Goal: Information Seeking & Learning: Learn about a topic

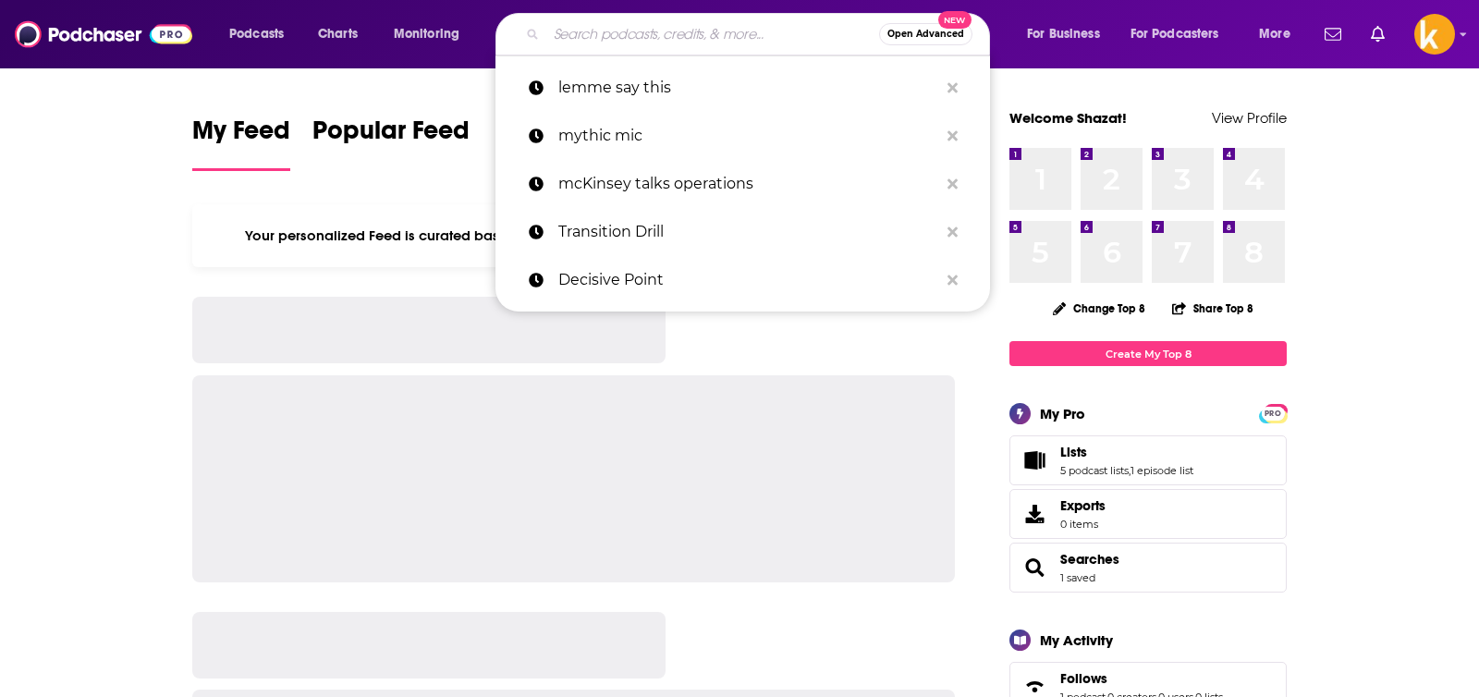
click at [746, 33] on input "Search podcasts, credits, & more..." at bounding box center [712, 34] width 333 height 30
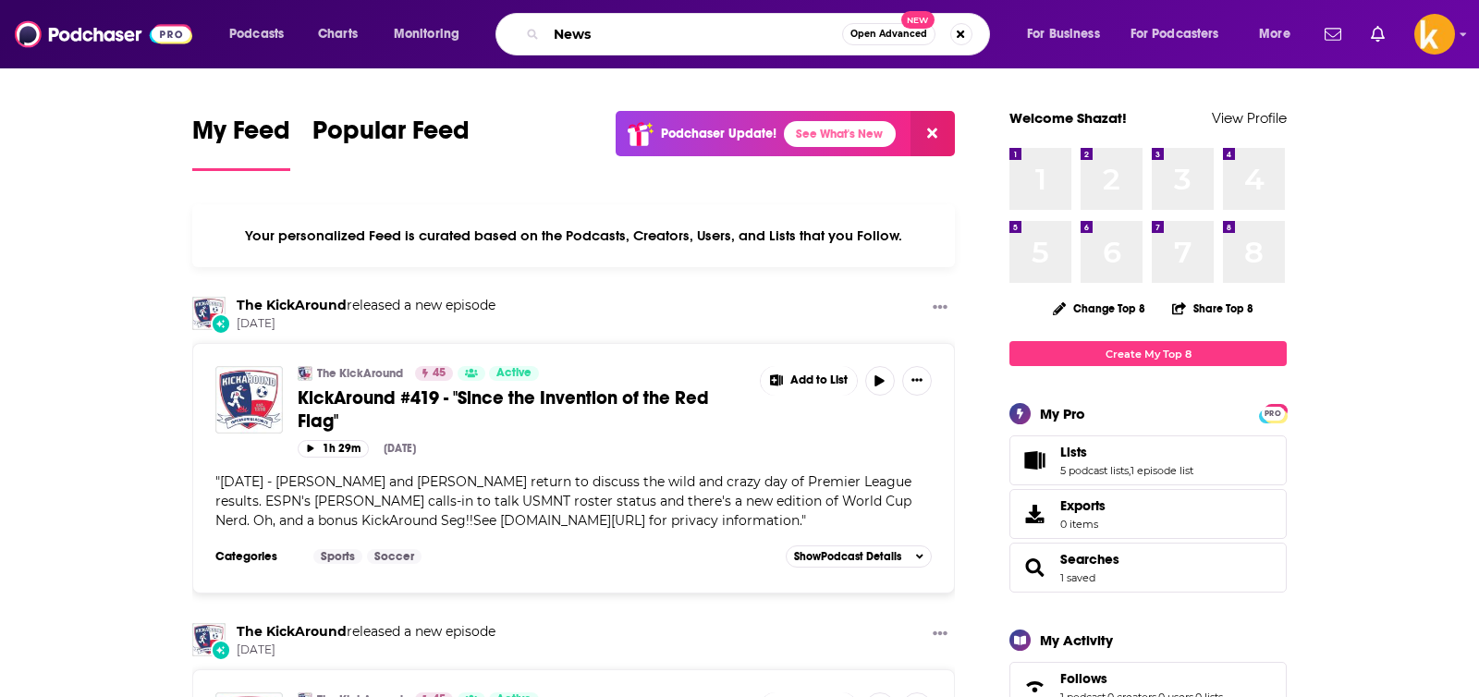
type input "News"
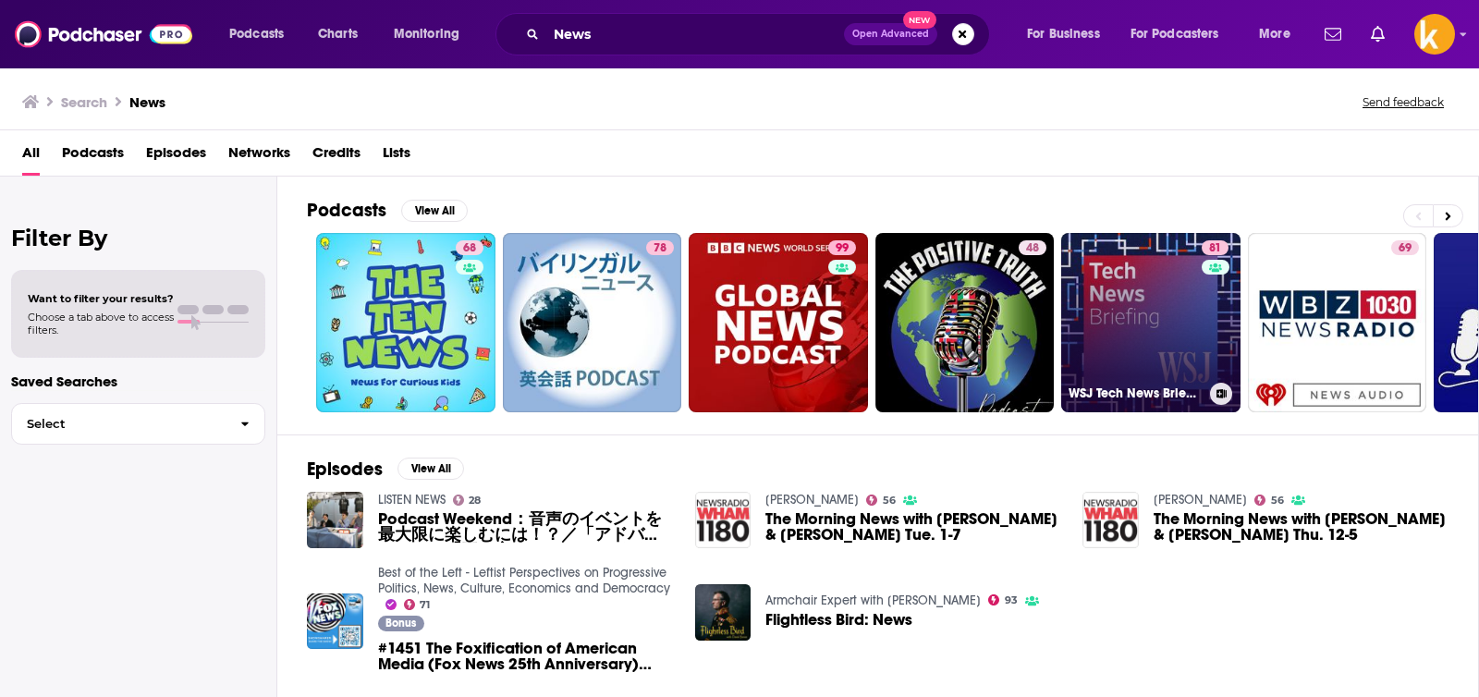
click at [1186, 353] on link "81 WSJ Tech News Briefing" at bounding box center [1151, 322] width 179 height 179
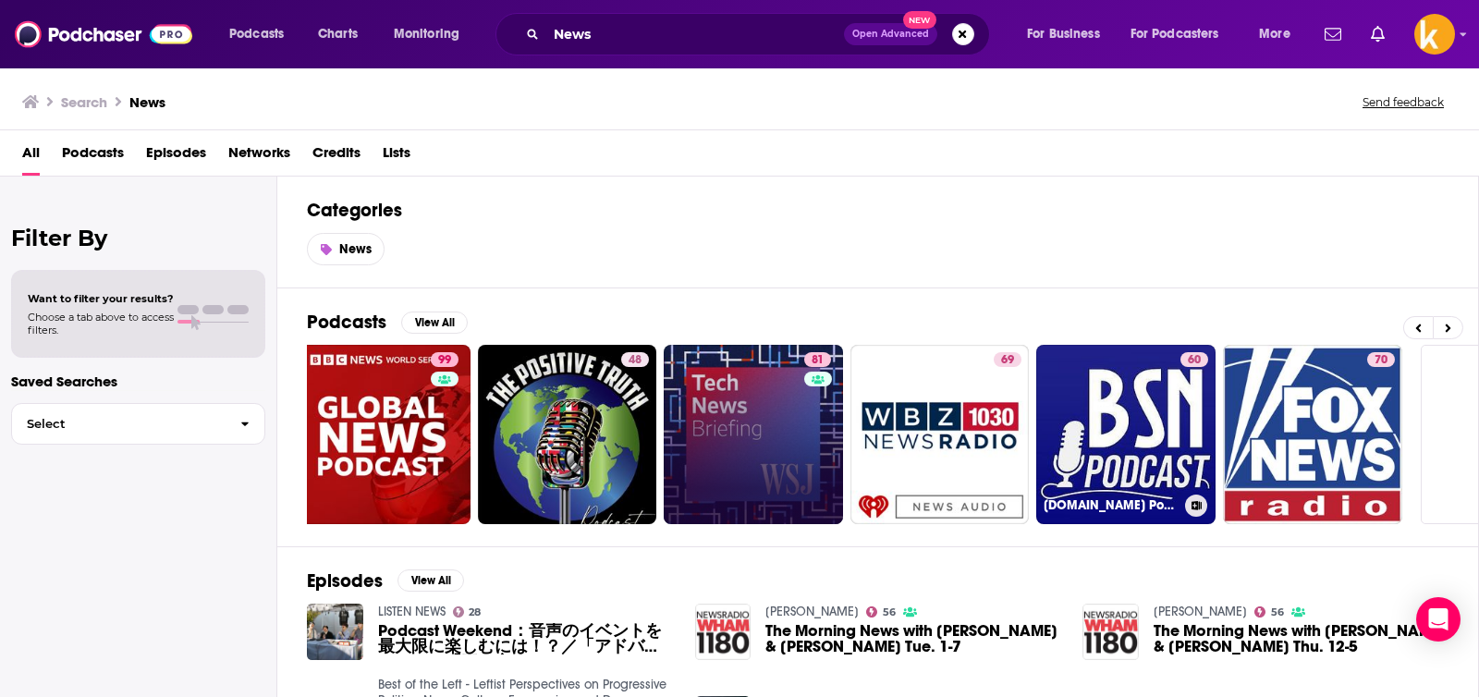
scroll to position [0, 526]
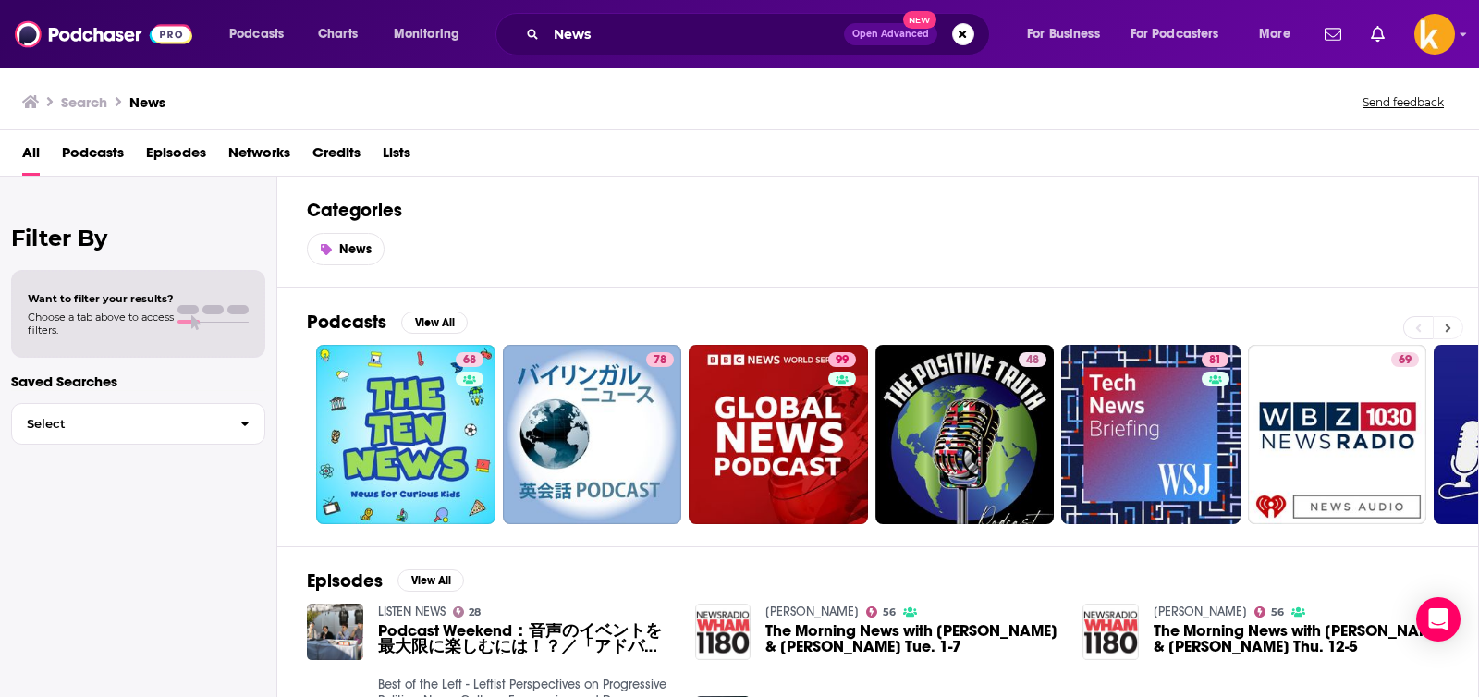
click at [1454, 327] on button at bounding box center [1448, 327] width 31 height 23
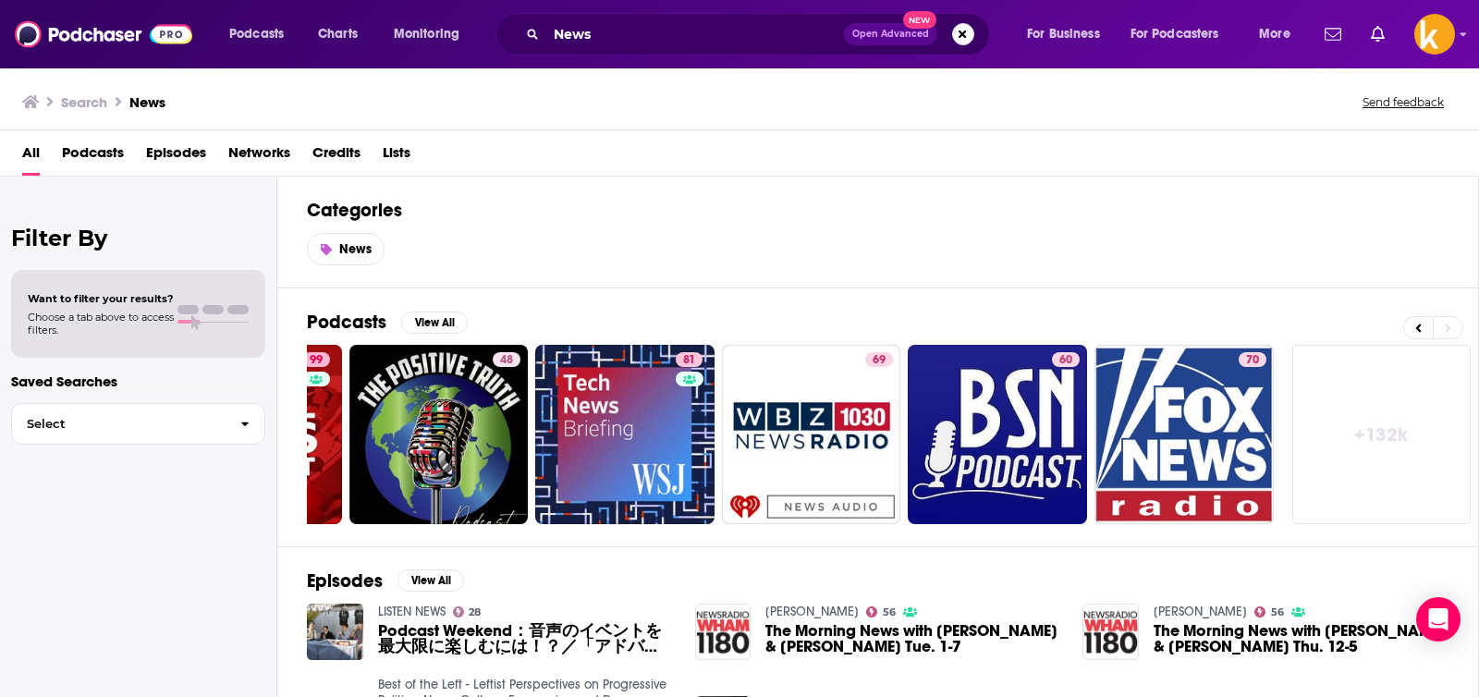
scroll to position [76, 0]
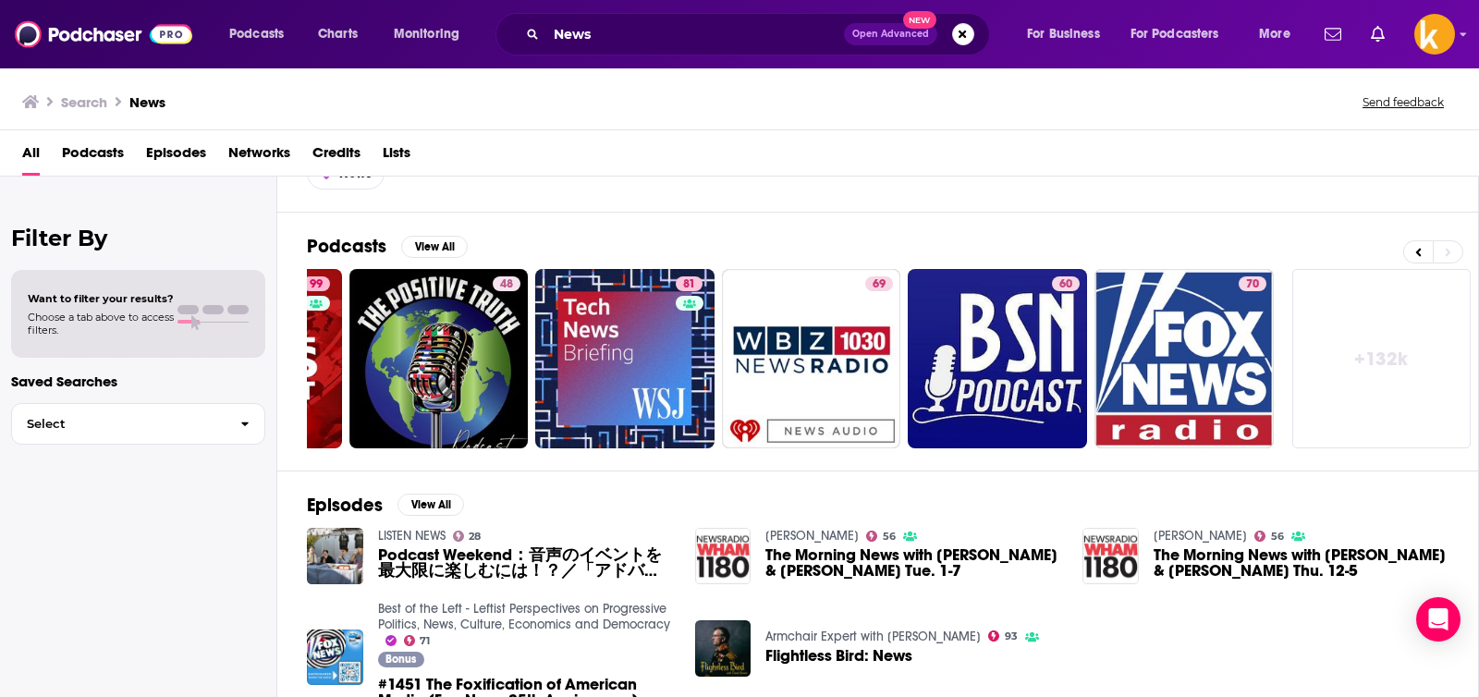
click at [1379, 350] on link "+ 132k" at bounding box center [1382, 358] width 179 height 179
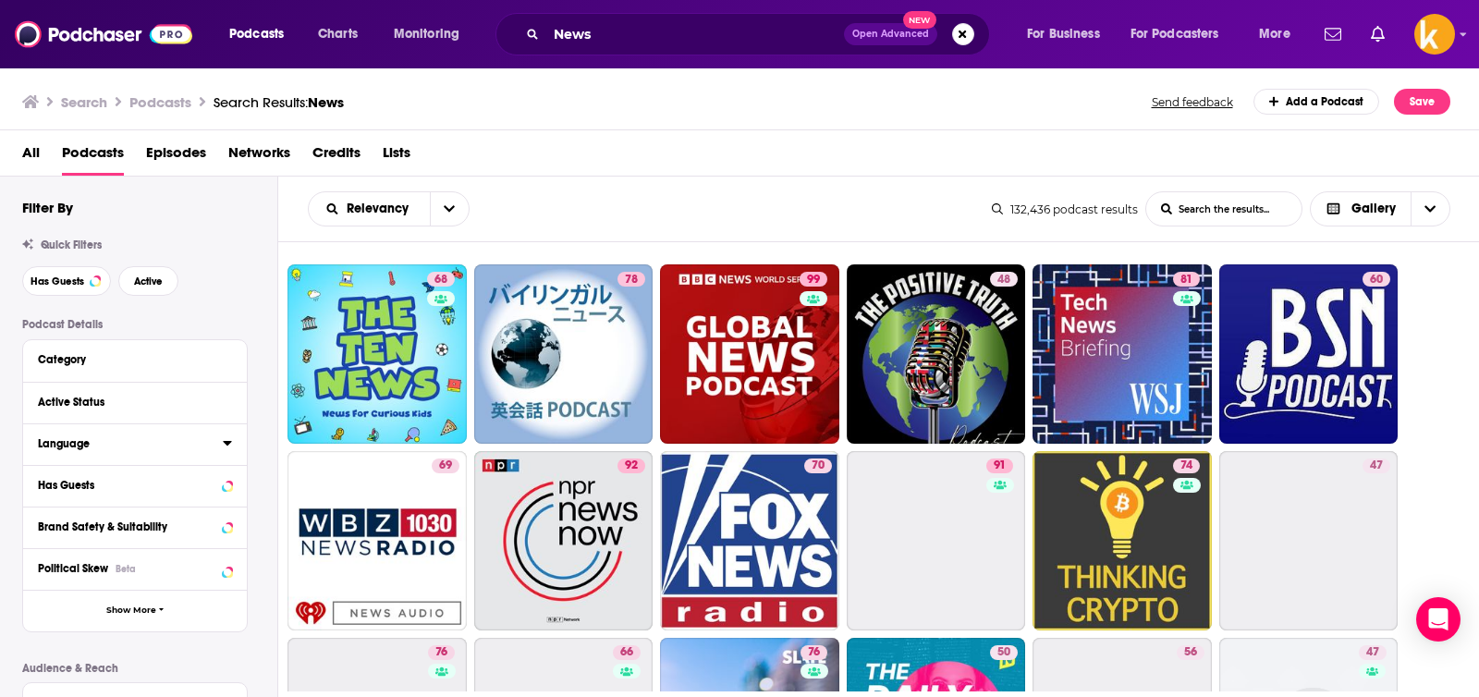
click at [217, 447] on button "Language" at bounding box center [130, 443] width 185 height 23
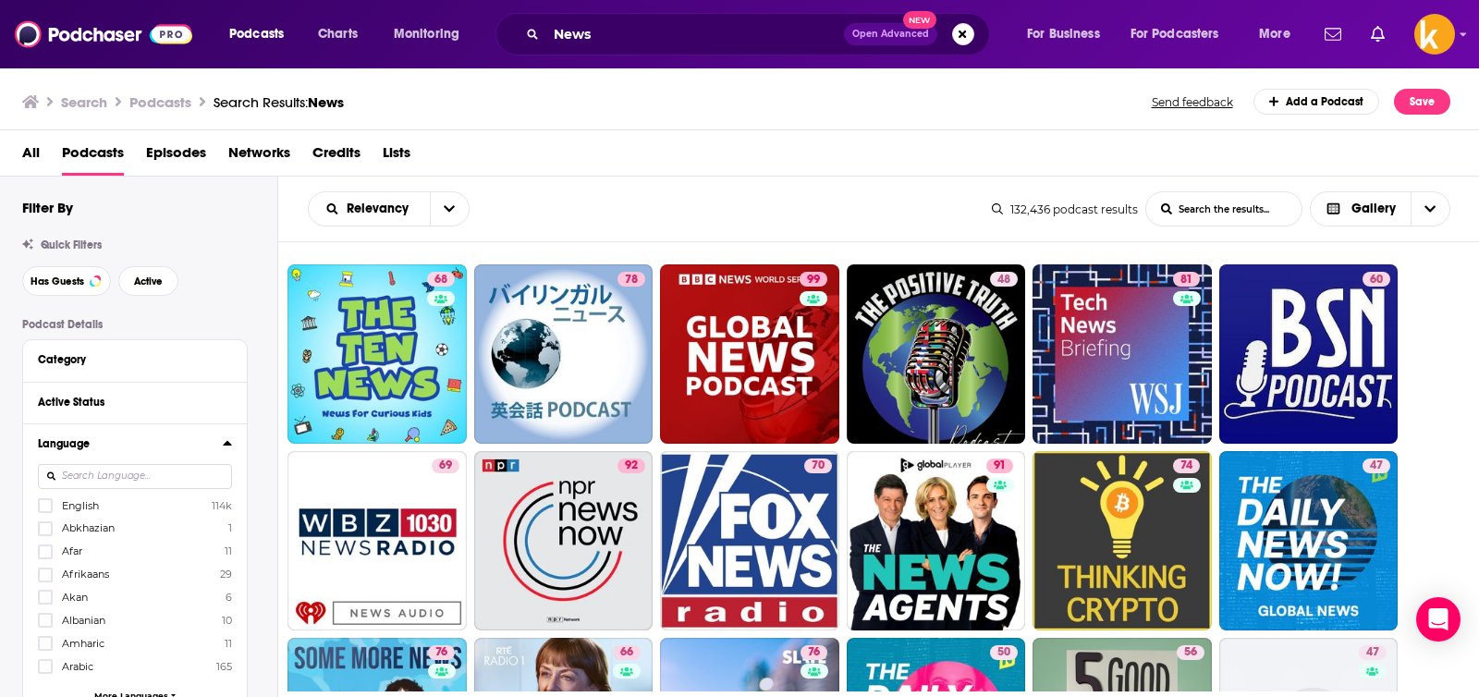
click at [57, 504] on label "English 114k" at bounding box center [135, 505] width 194 height 16
click at [45, 511] on input "multiSelectOption-en-0" at bounding box center [45, 511] width 0 height 0
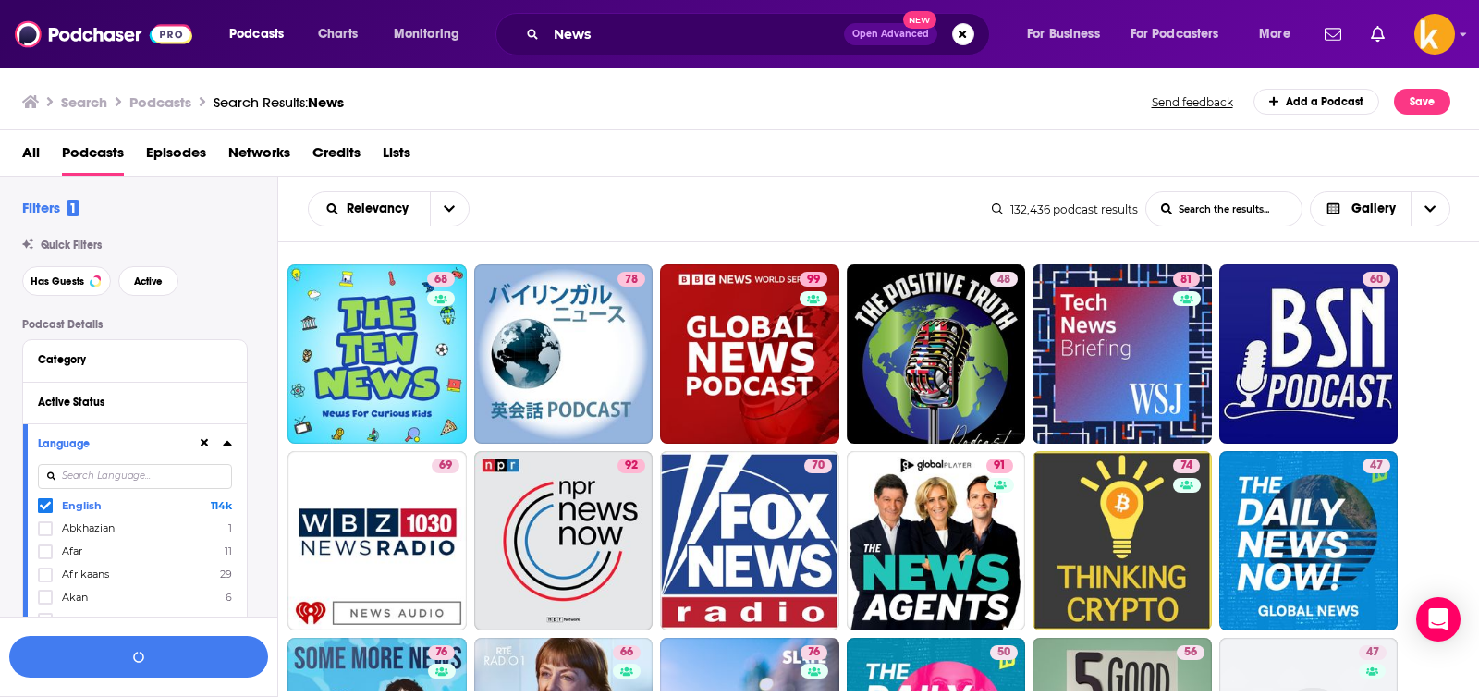
click at [231, 439] on icon at bounding box center [227, 443] width 9 height 15
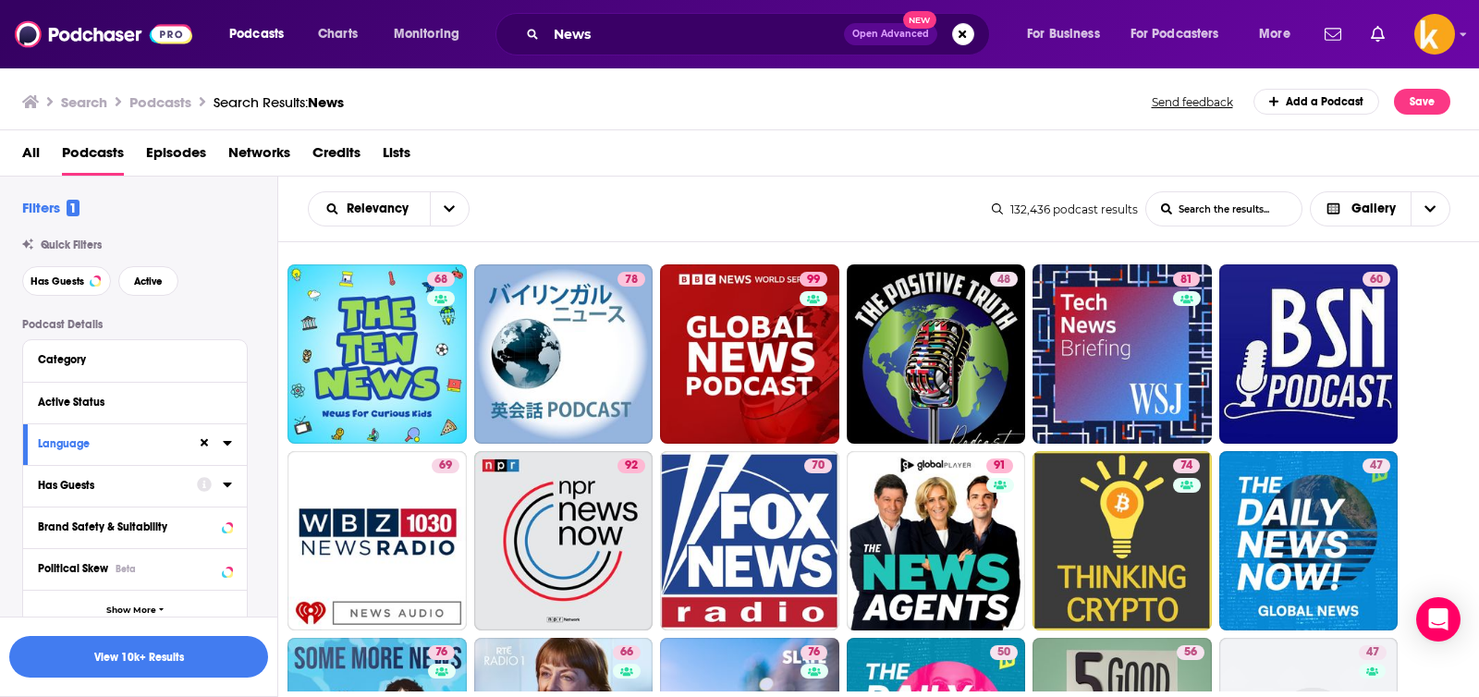
click at [203, 484] on icon at bounding box center [204, 485] width 15 height 15
click at [225, 480] on icon at bounding box center [227, 484] width 9 height 15
click at [92, 518] on span "All" at bounding box center [125, 520] width 173 height 24
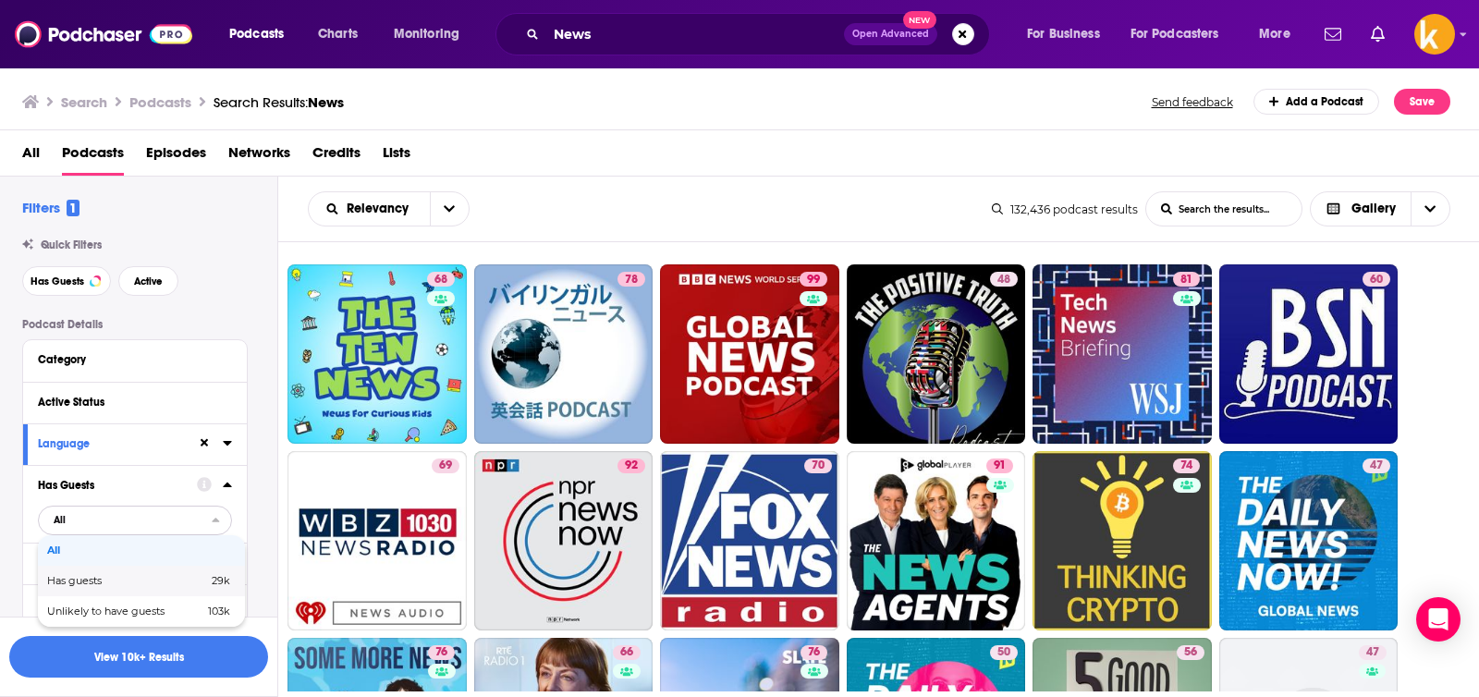
click at [92, 576] on span "Has guests" at bounding box center [100, 581] width 107 height 10
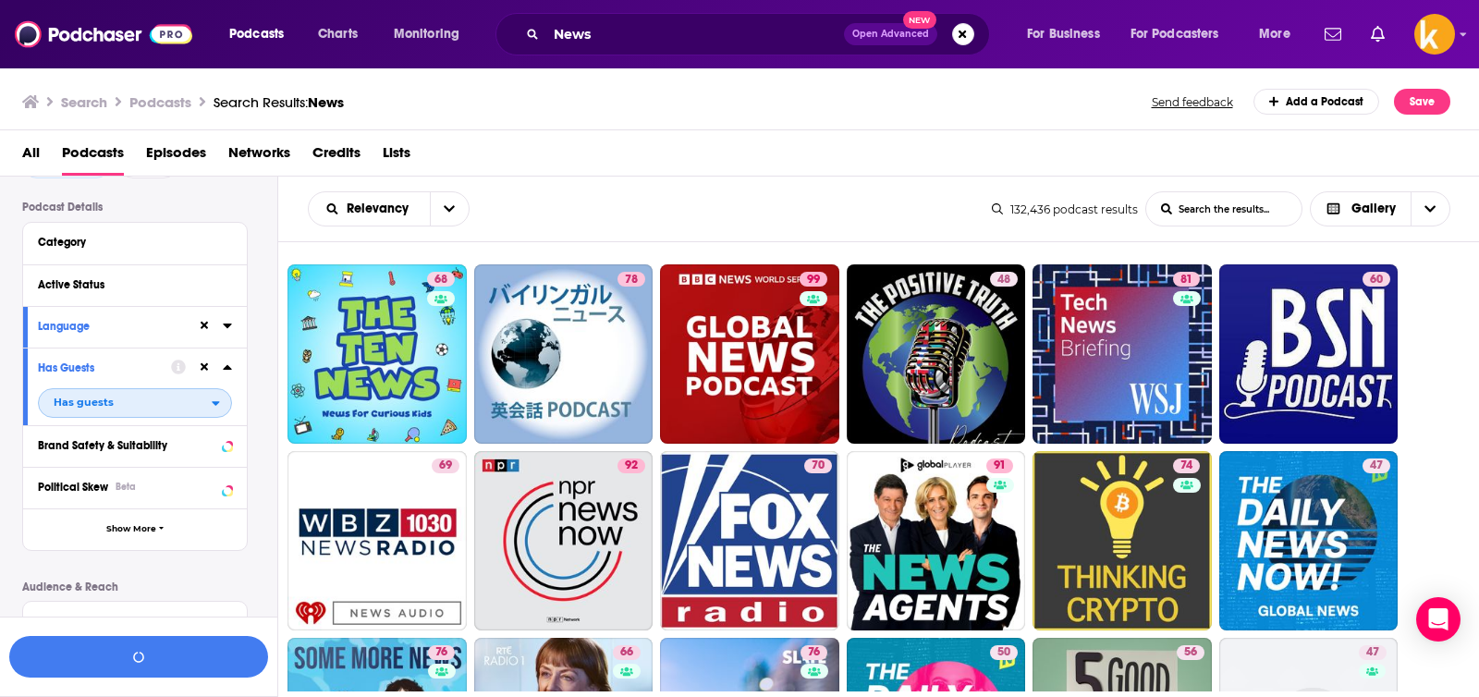
scroll to position [116, 0]
click at [158, 522] on button "Show More" at bounding box center [135, 531] width 224 height 42
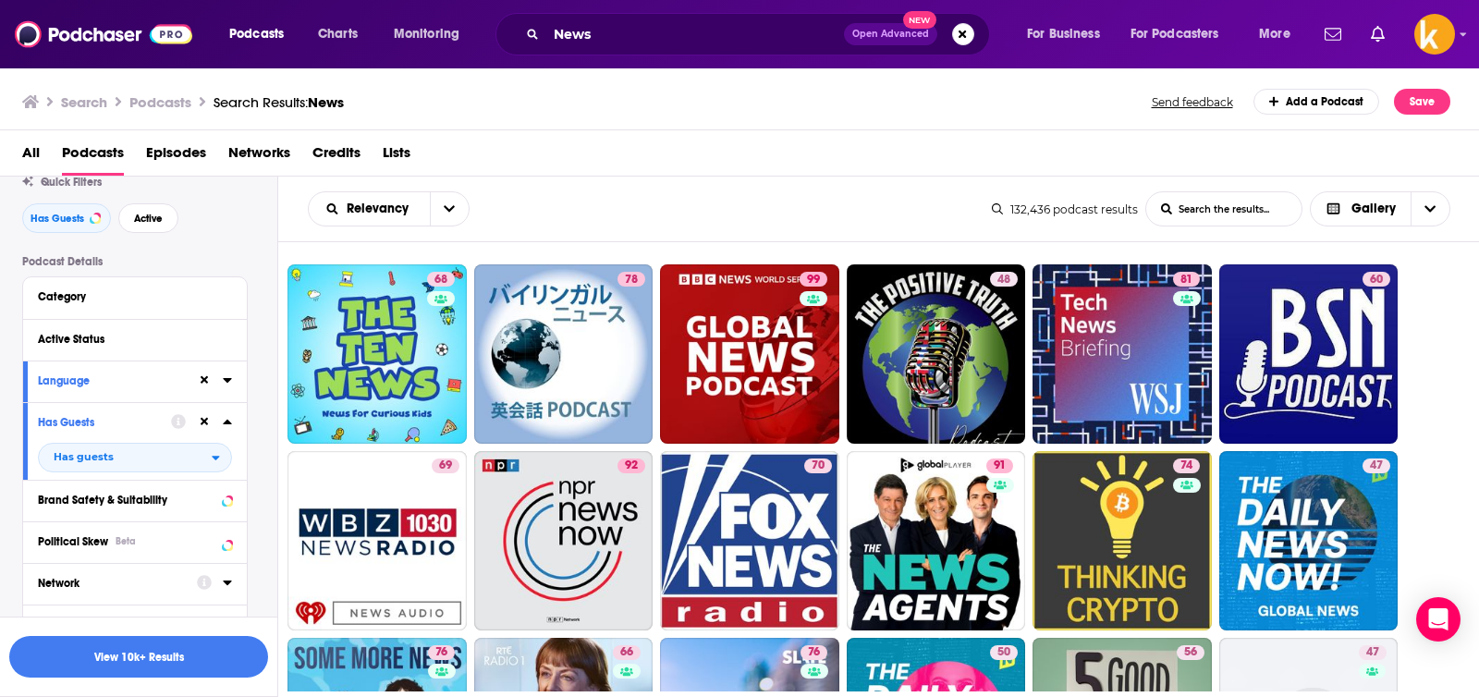
scroll to position [62, 0]
click at [139, 311] on div "Category" at bounding box center [135, 299] width 224 height 42
click at [126, 300] on div "Category" at bounding box center [124, 297] width 173 height 13
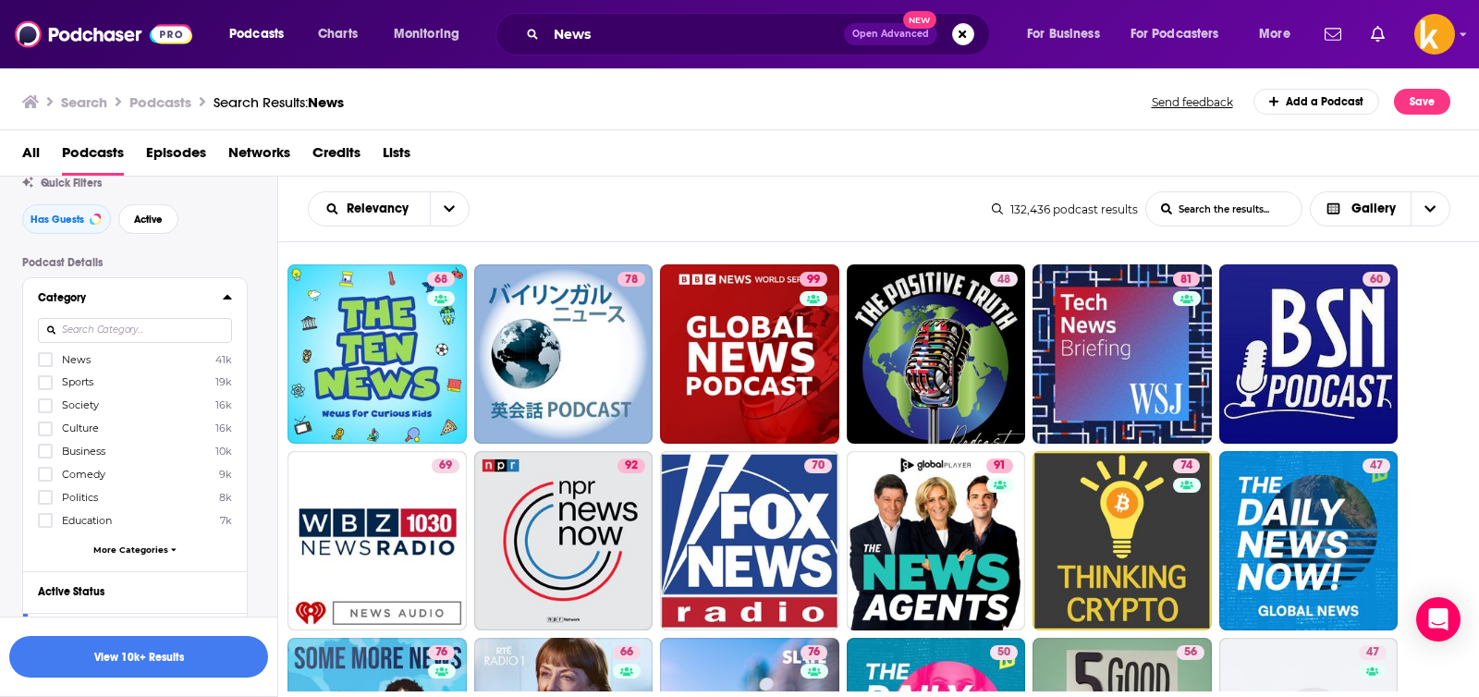
click at [62, 362] on span "News" at bounding box center [76, 359] width 29 height 13
click at [45, 365] on input "multiSelectOption-news-0" at bounding box center [45, 365] width 0 height 0
click at [96, 336] on input at bounding box center [135, 330] width 194 height 25
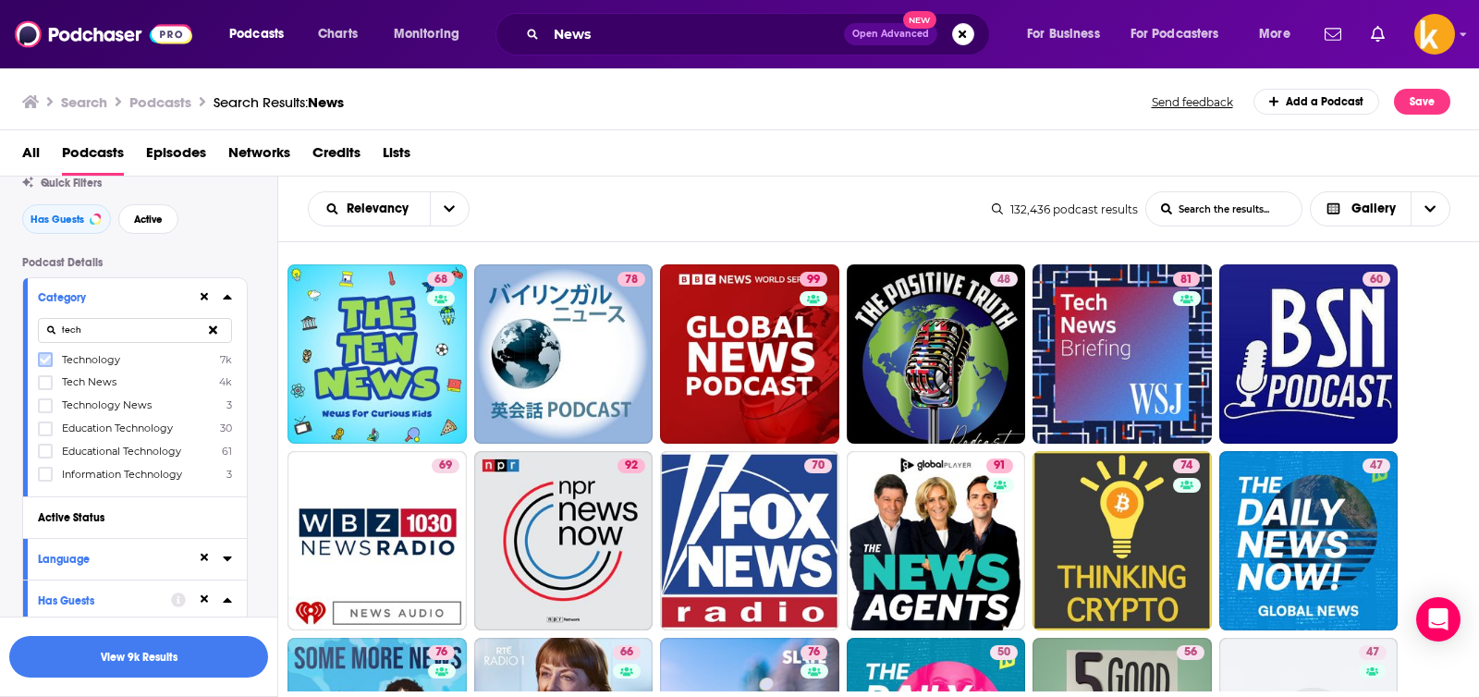
click at [45, 362] on icon at bounding box center [45, 359] width 11 height 11
click at [45, 378] on icon at bounding box center [45, 382] width 11 height 11
click at [36, 403] on div "Category tech Technology 7k Tech News 4k Technology News 3 Education Technology…" at bounding box center [135, 387] width 224 height 218
click at [42, 403] on icon at bounding box center [45, 405] width 11 height 11
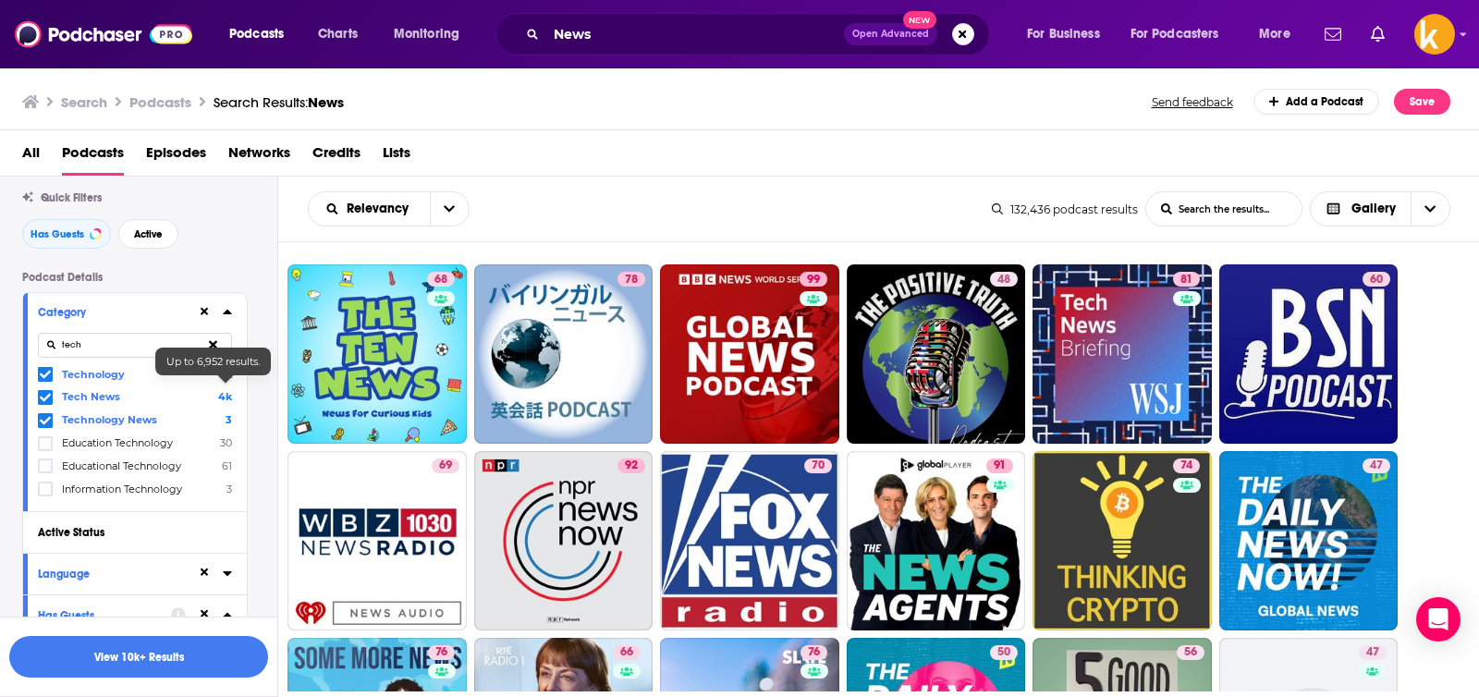
scroll to position [32, 0]
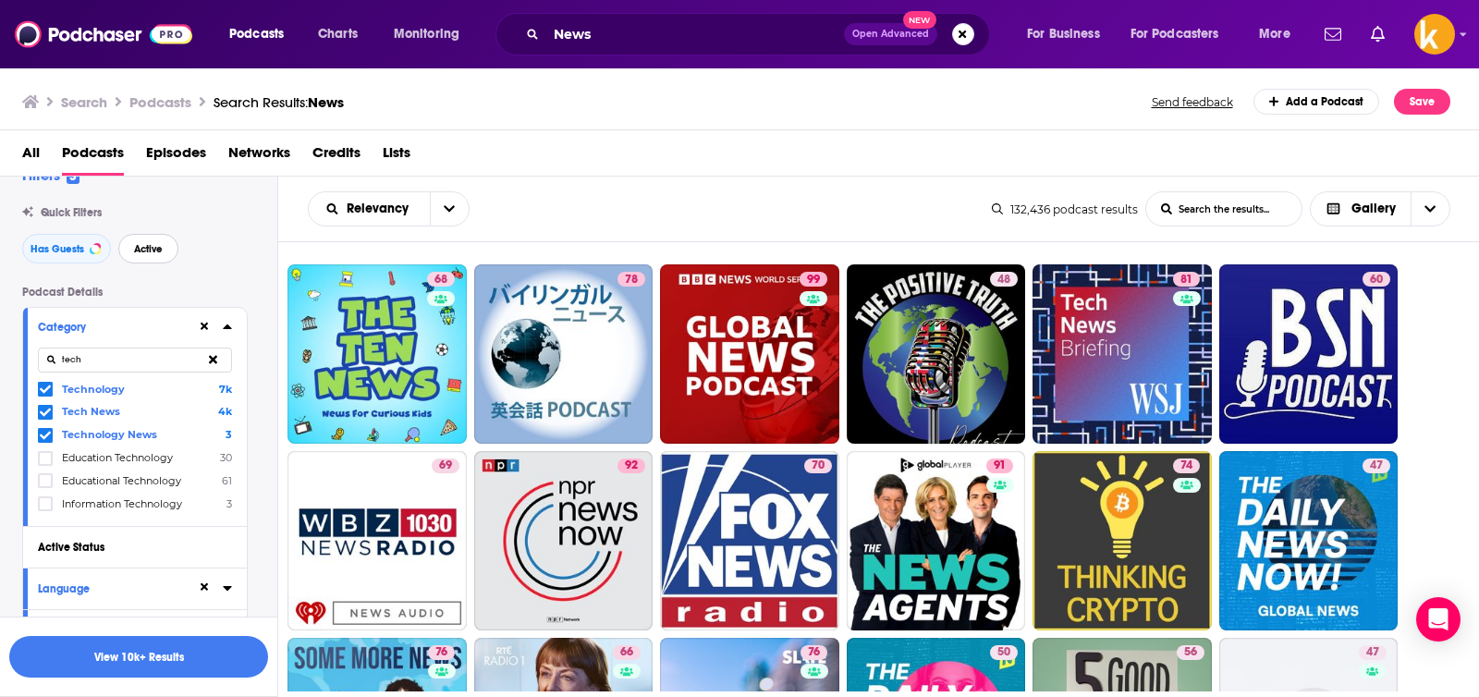
click at [155, 248] on span "Active" at bounding box center [148, 249] width 29 height 10
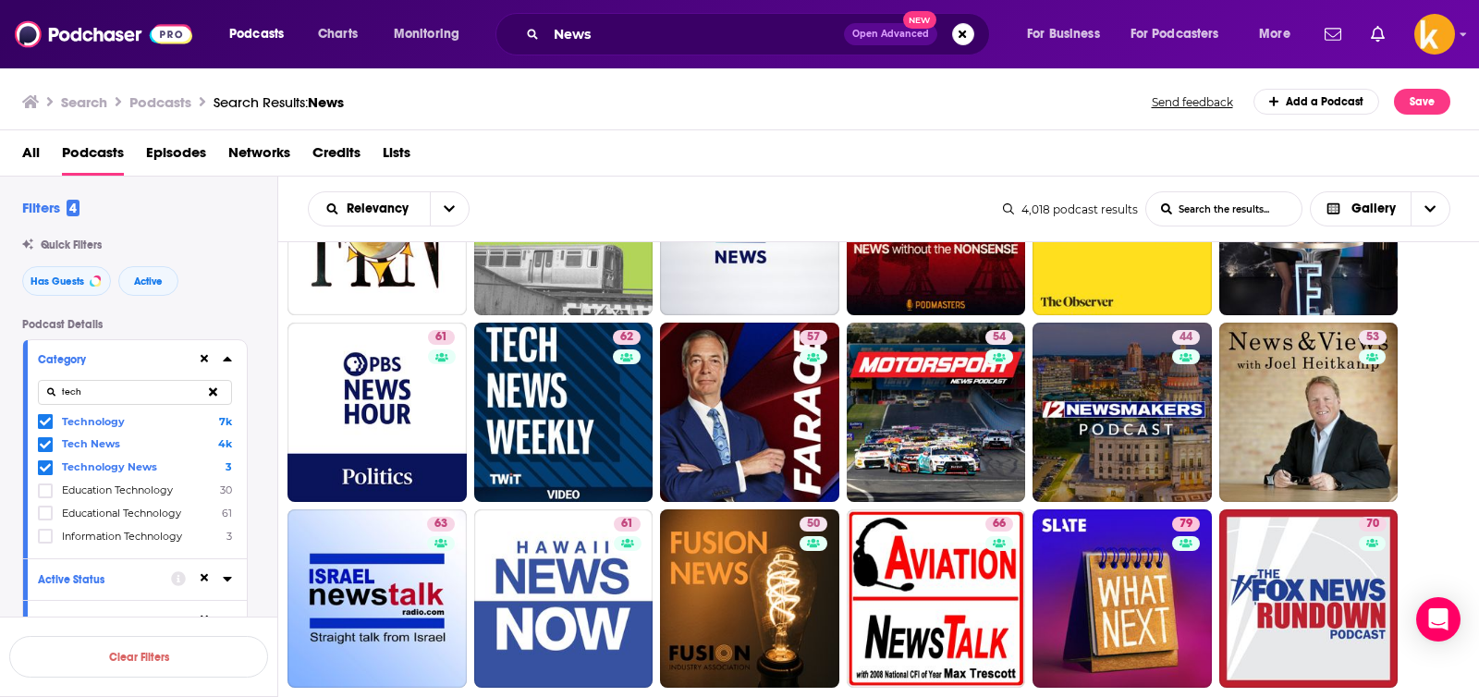
click at [85, 380] on input "tech" at bounding box center [135, 392] width 194 height 25
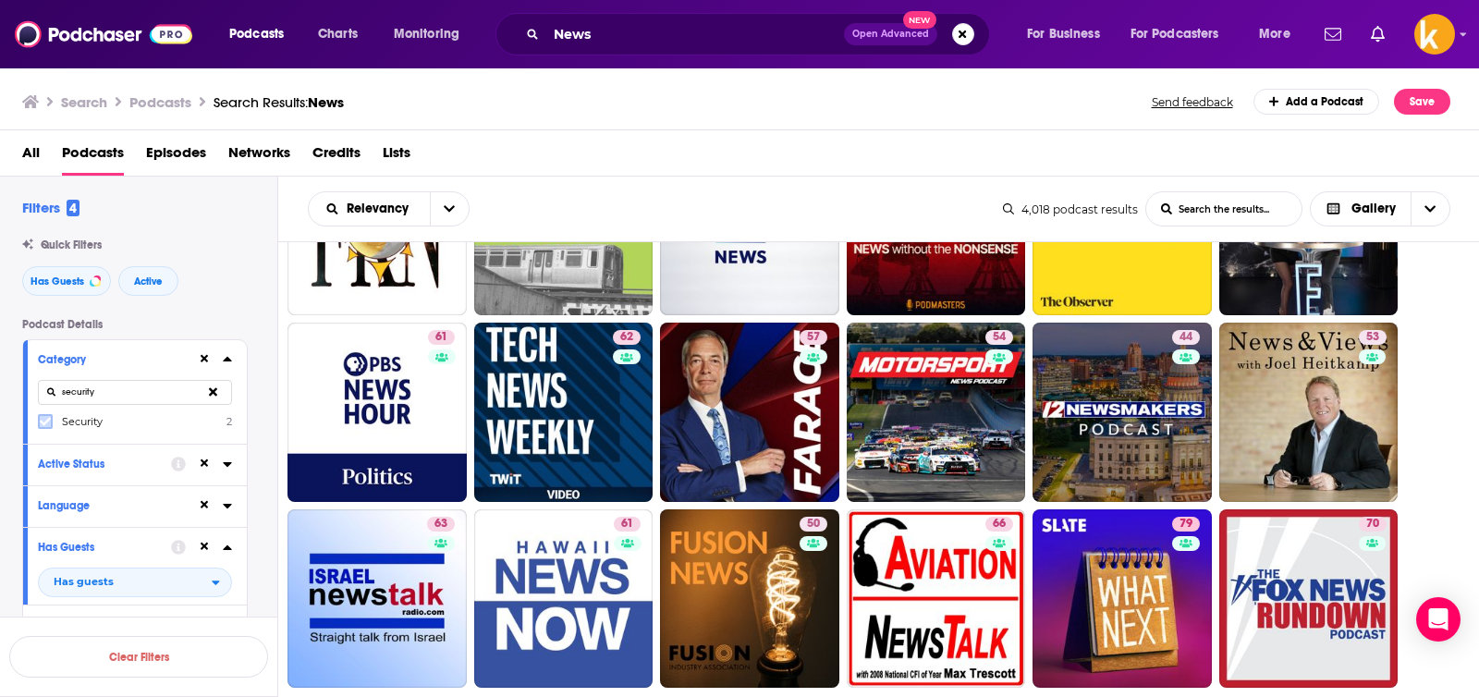
type input "security"
click at [40, 414] on label at bounding box center [45, 421] width 15 height 15
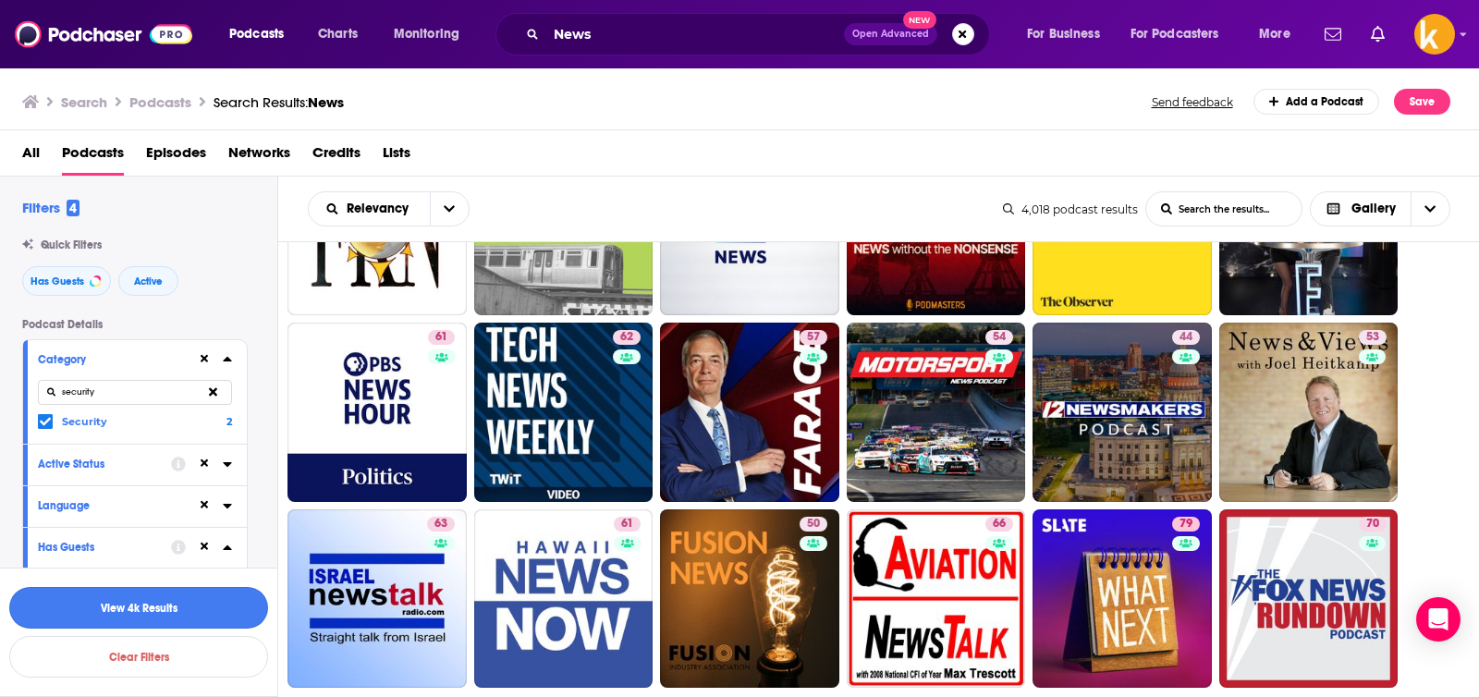
click at [163, 603] on button "View 4k Results" at bounding box center [138, 608] width 259 height 42
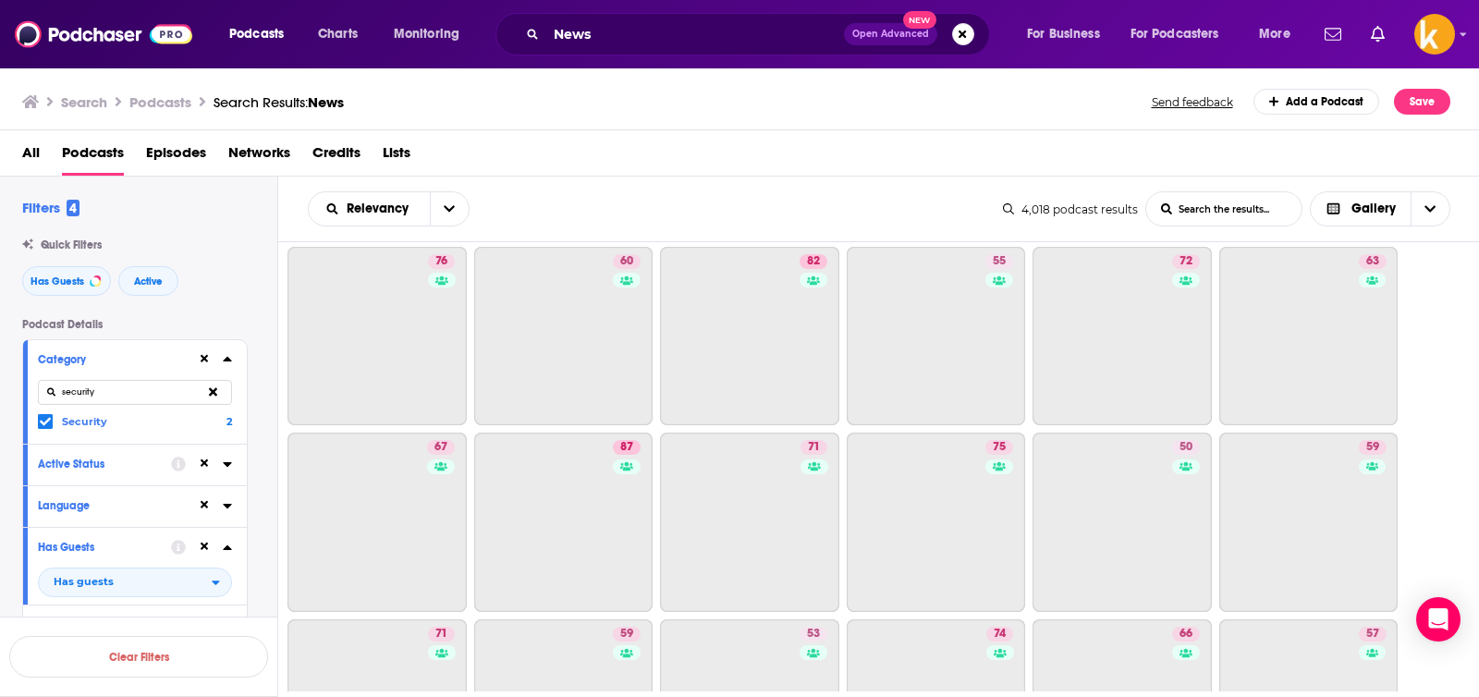
scroll to position [1344, 0]
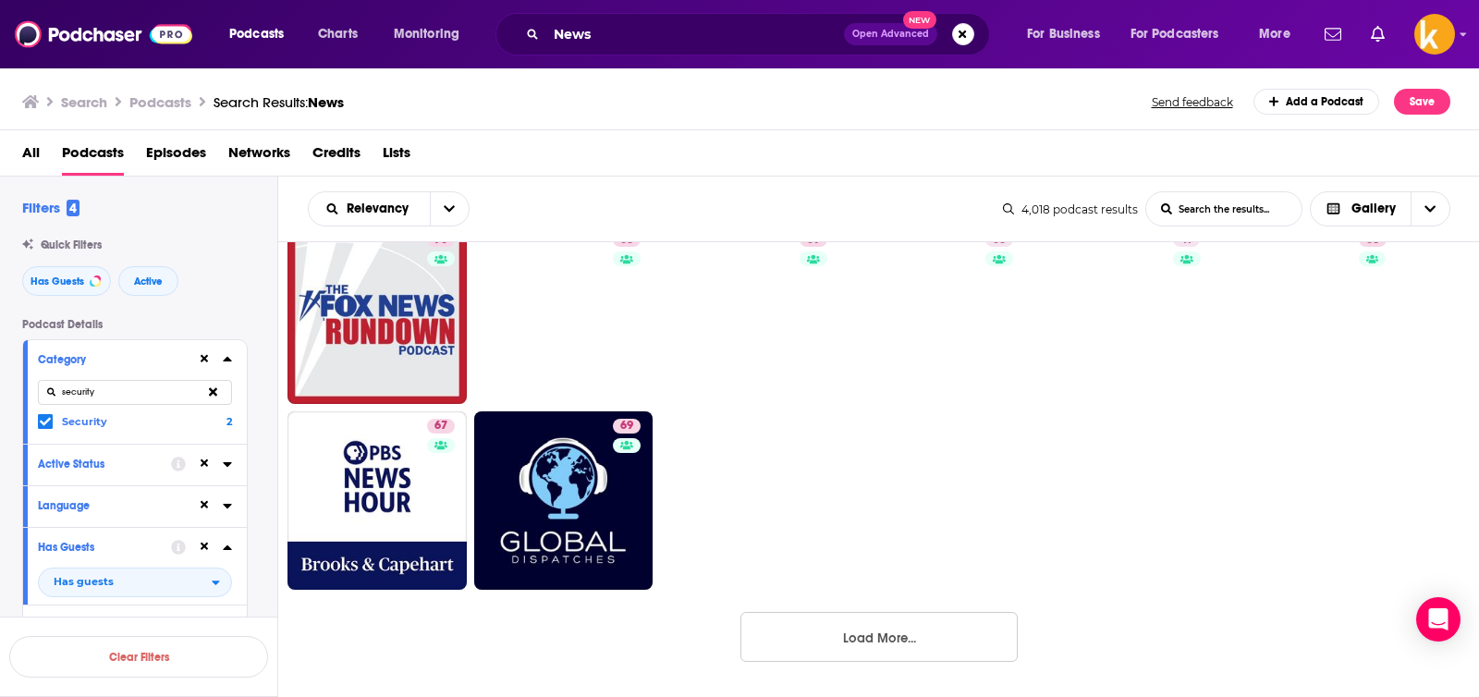
click at [878, 632] on button "Load More..." at bounding box center [879, 637] width 277 height 50
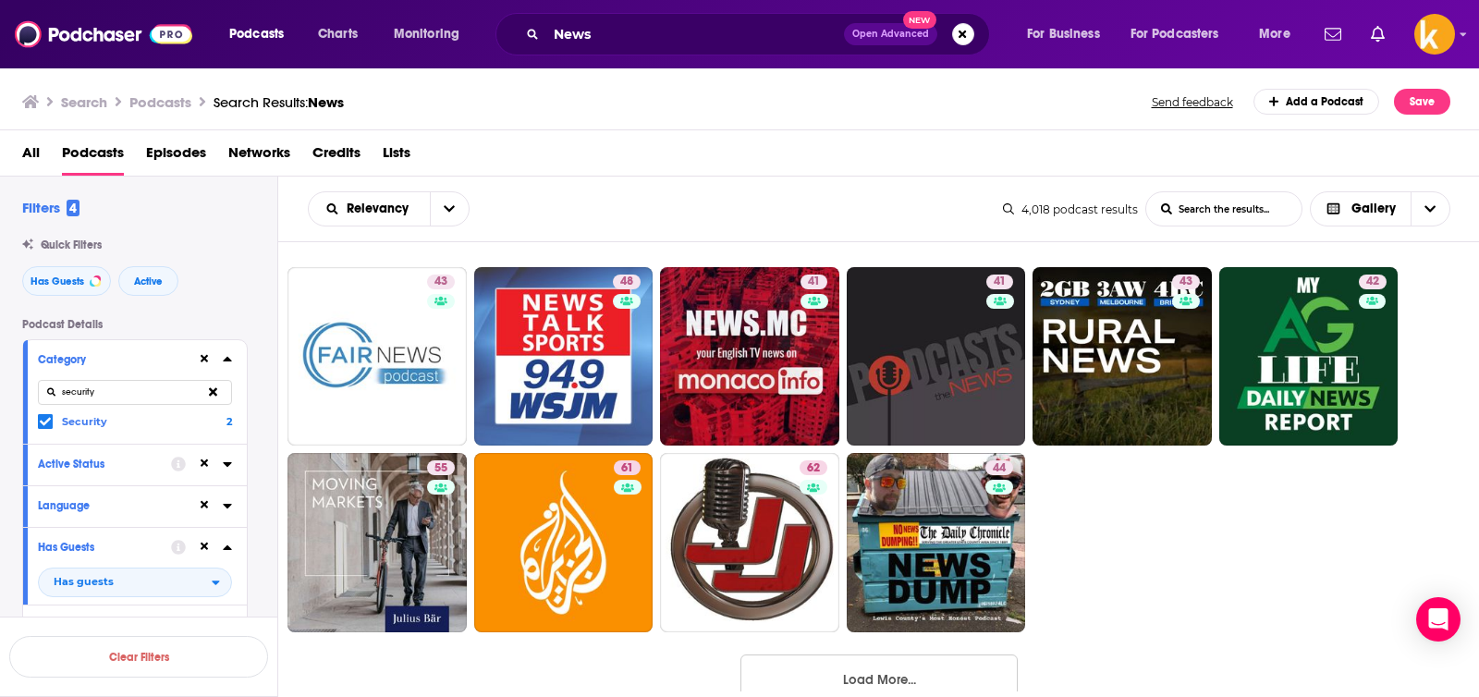
scroll to position [2836, 0]
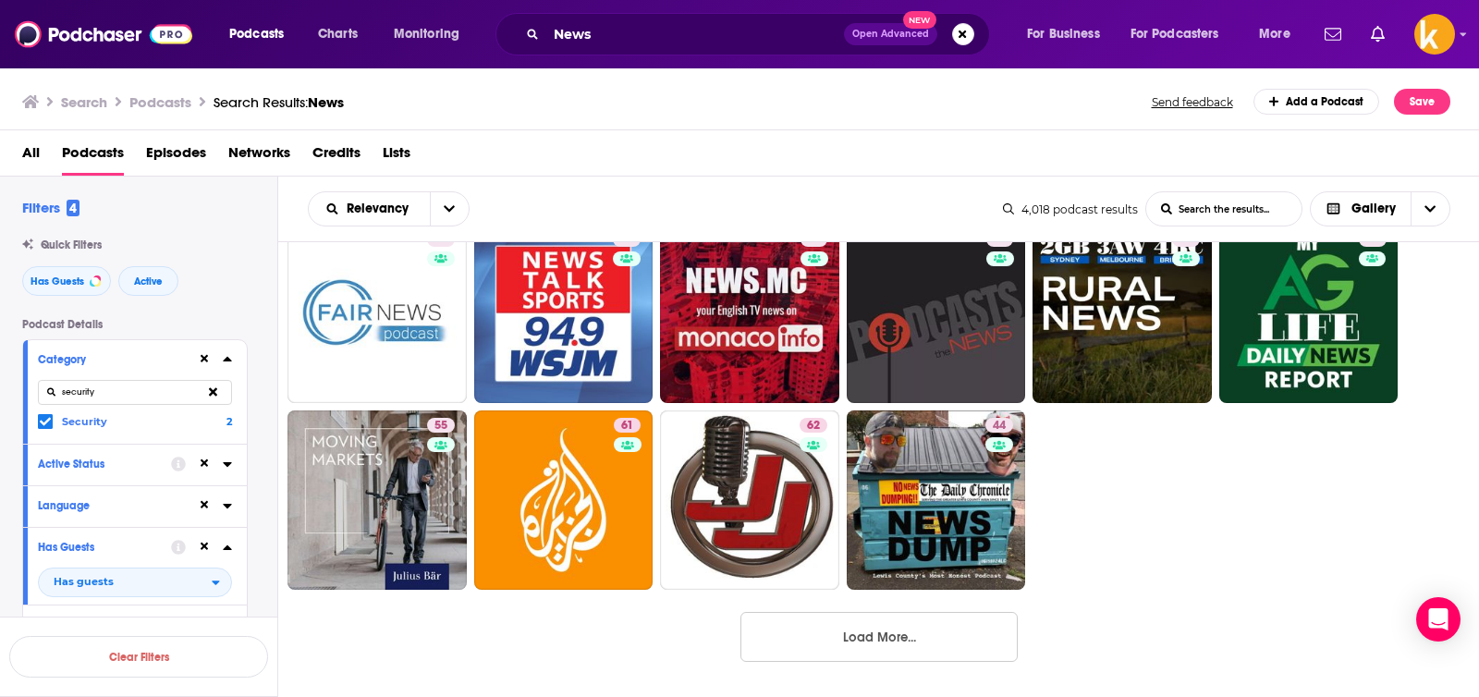
click at [890, 641] on button "Load More..." at bounding box center [879, 637] width 277 height 50
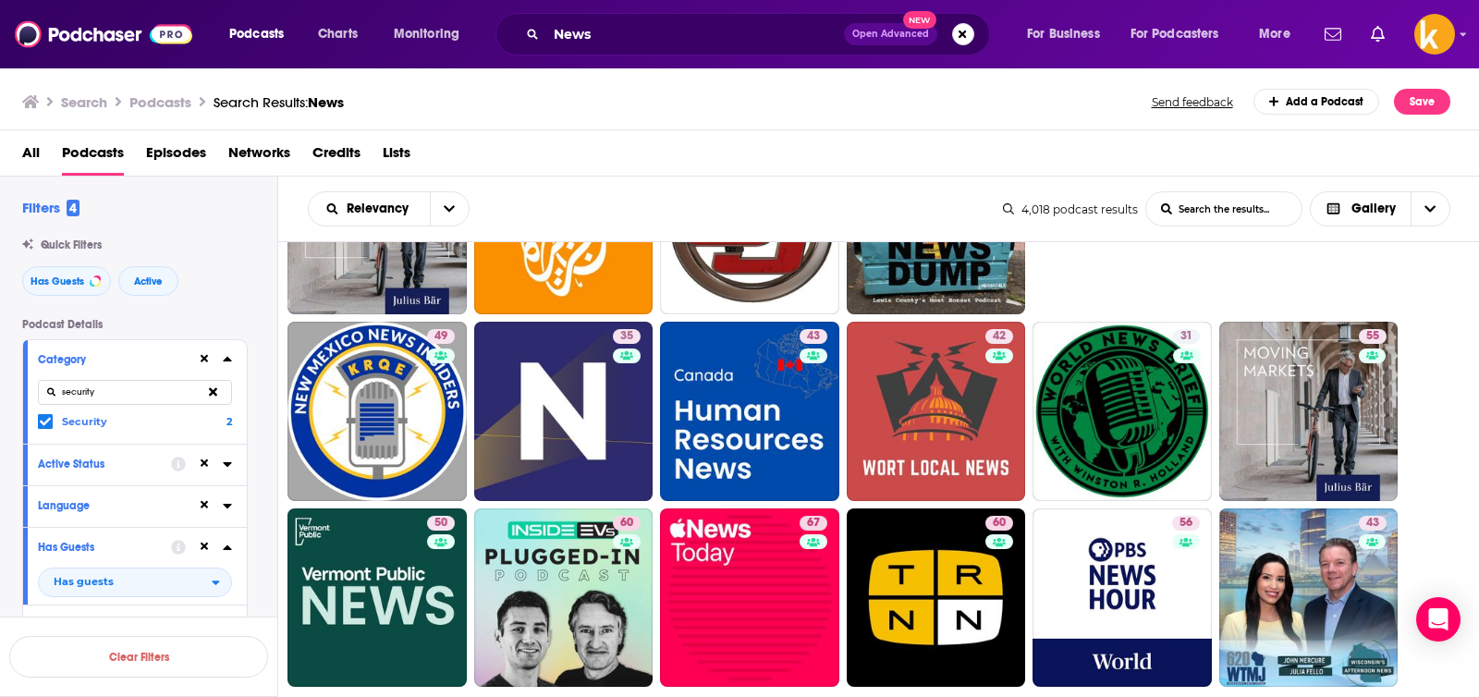
scroll to position [3131, 0]
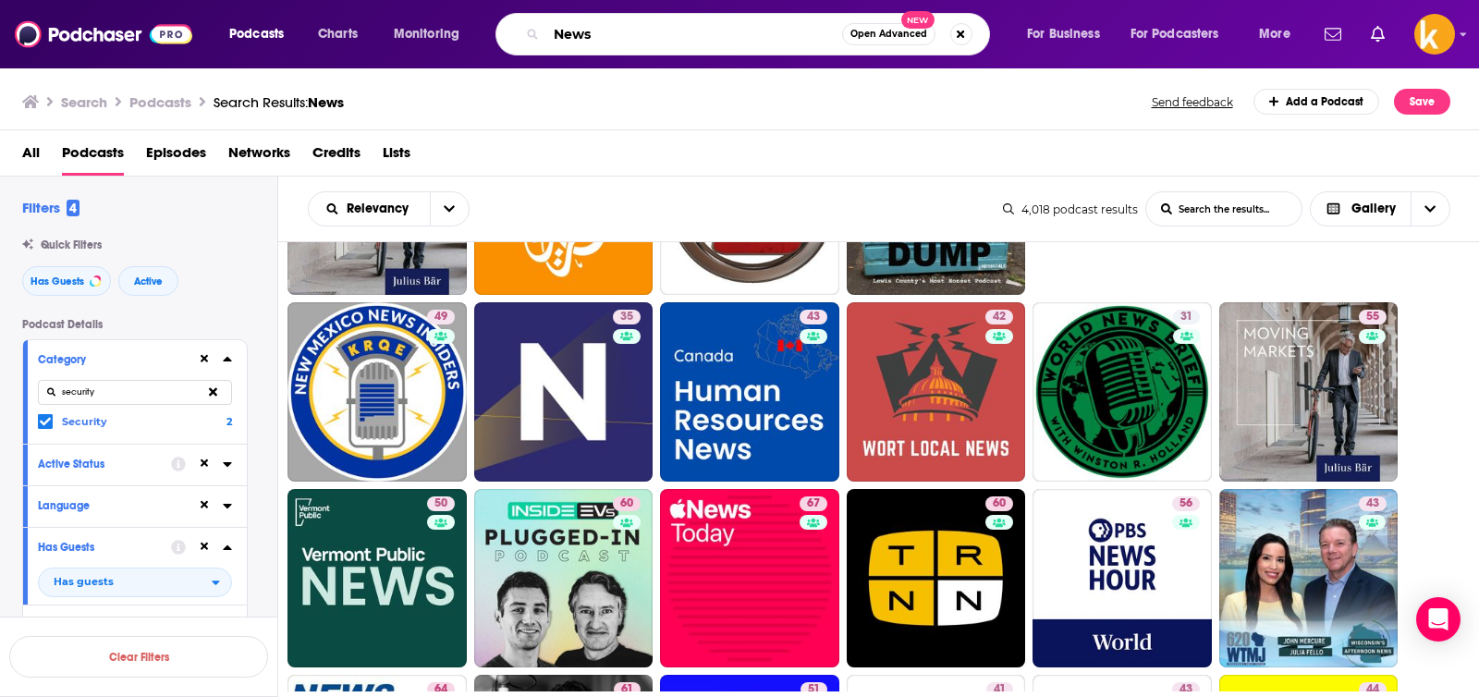
click at [717, 28] on input "News" at bounding box center [694, 34] width 296 height 30
type input "waveform"
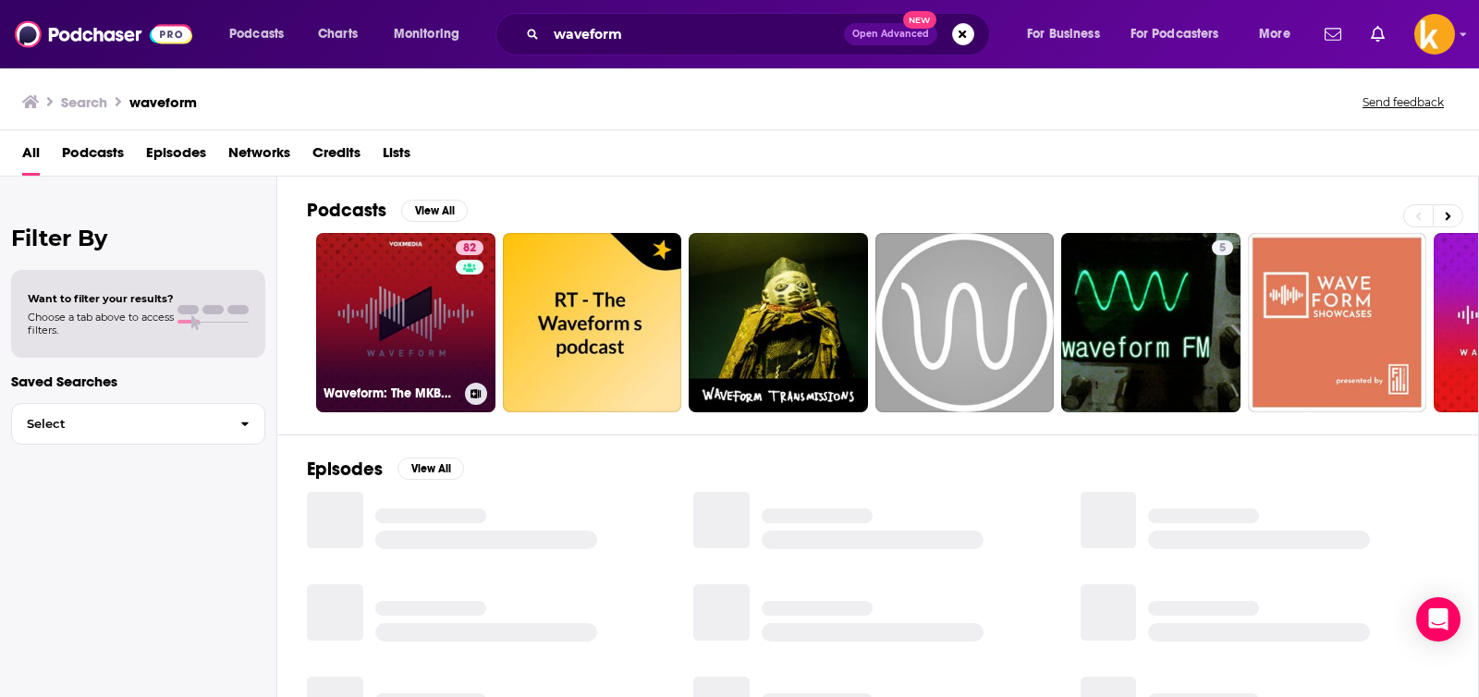
click at [448, 291] on link "82 Waveform: The MKBHD Podcast" at bounding box center [405, 322] width 179 height 179
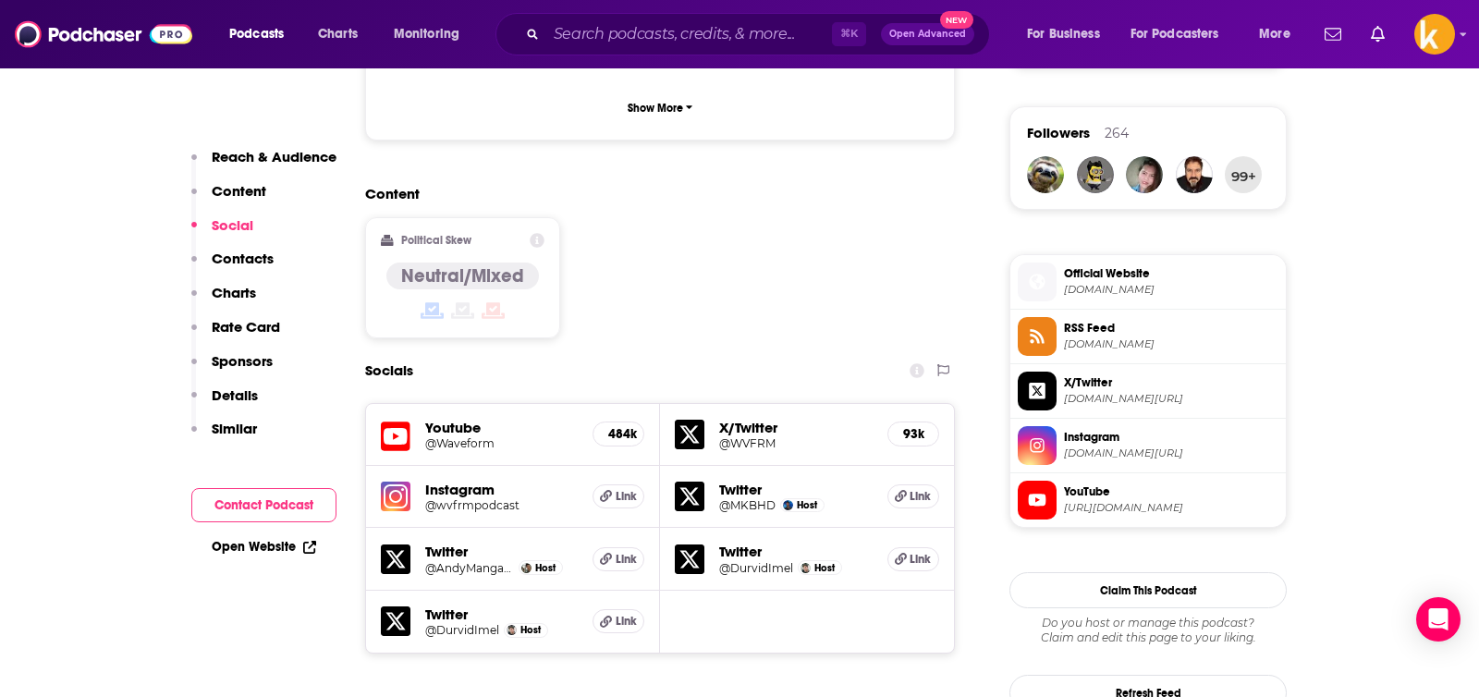
scroll to position [1754, 0]
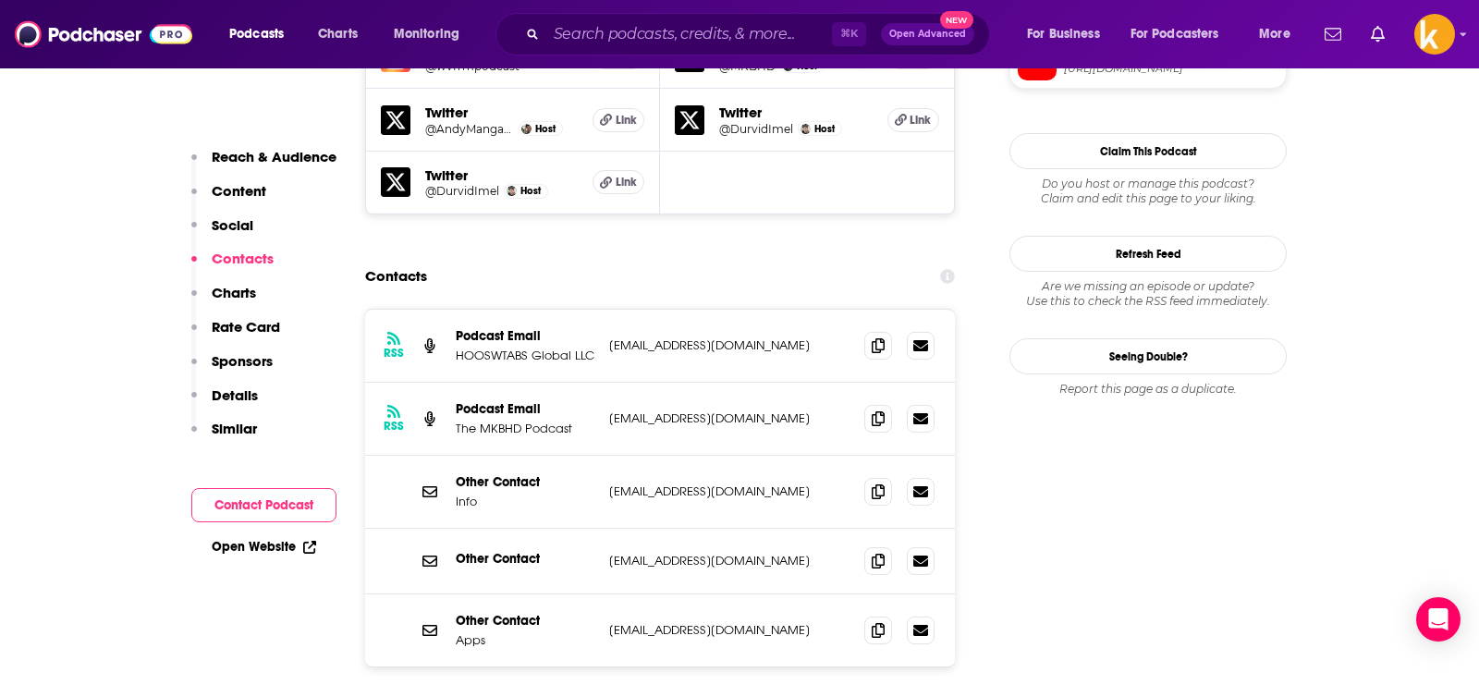
click at [258, 189] on p "Content" at bounding box center [239, 191] width 55 height 18
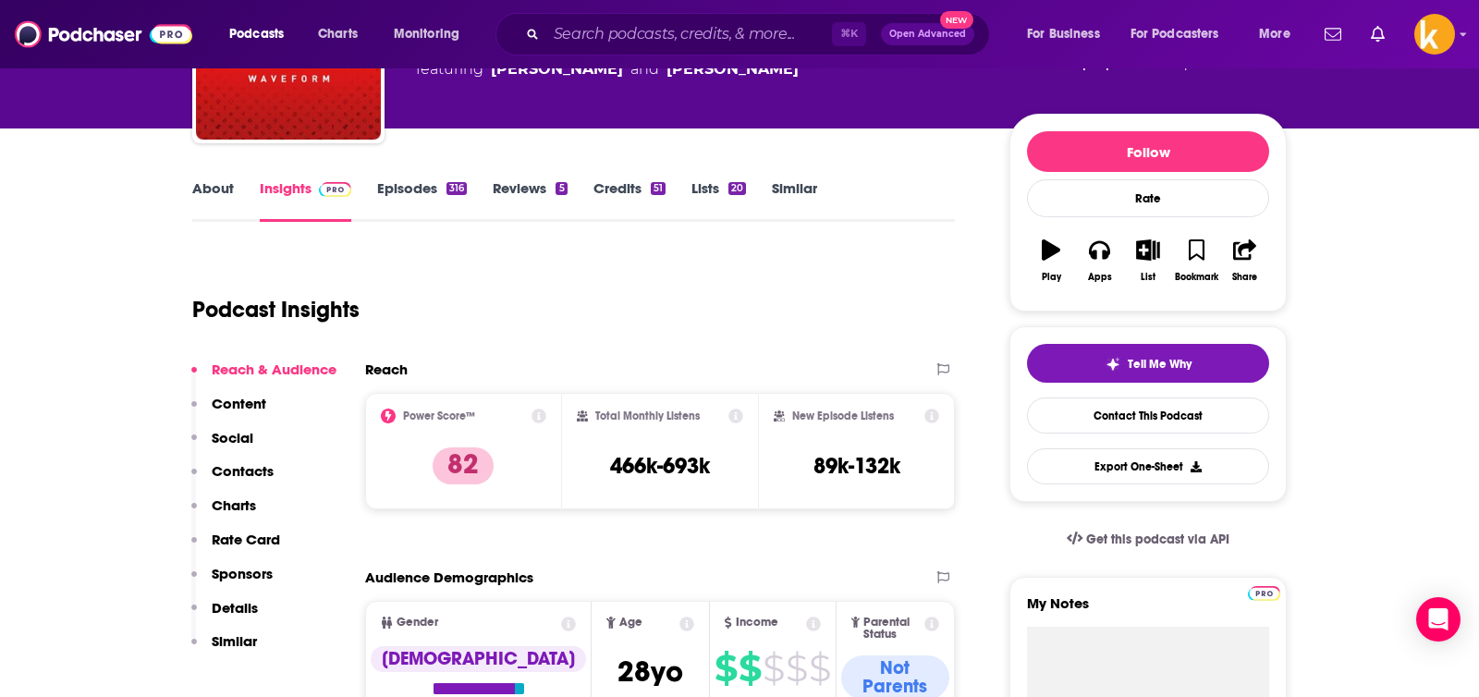
scroll to position [0, 0]
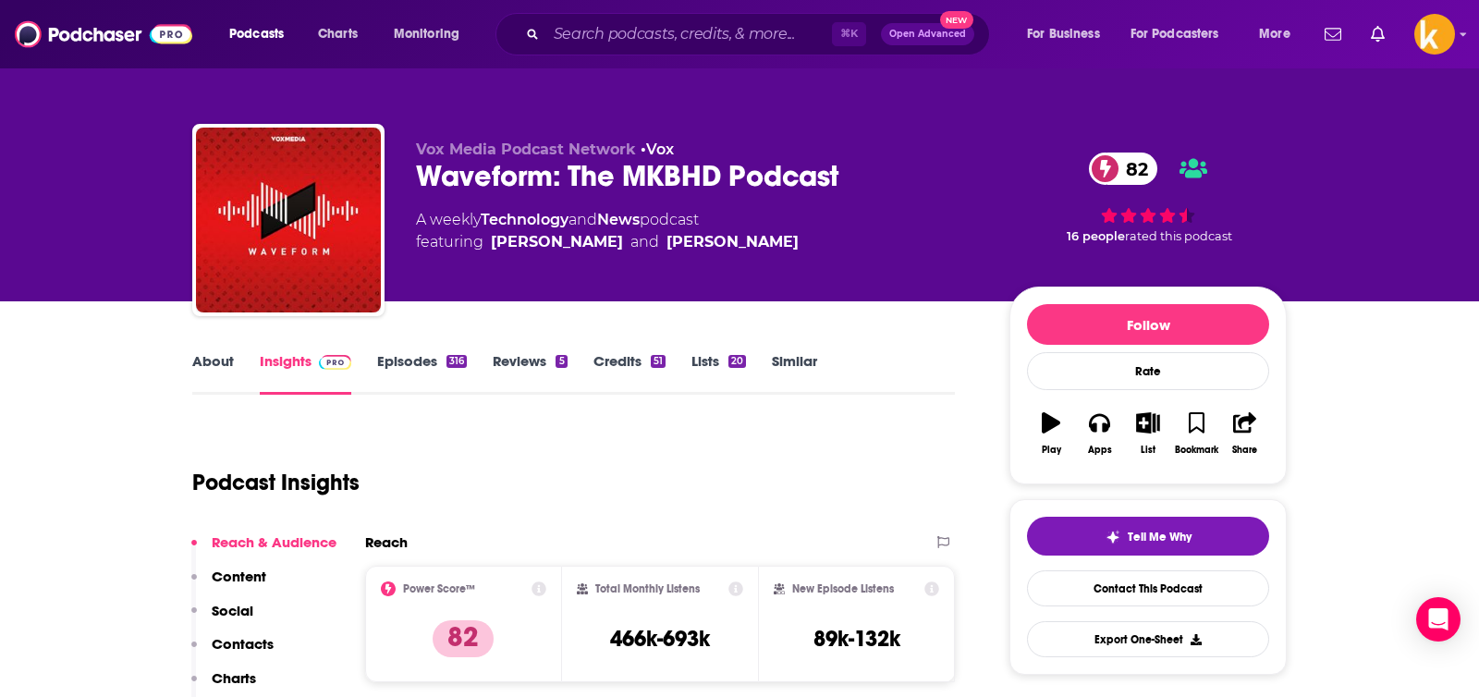
click at [400, 356] on link "Episodes 316" at bounding box center [422, 373] width 90 height 43
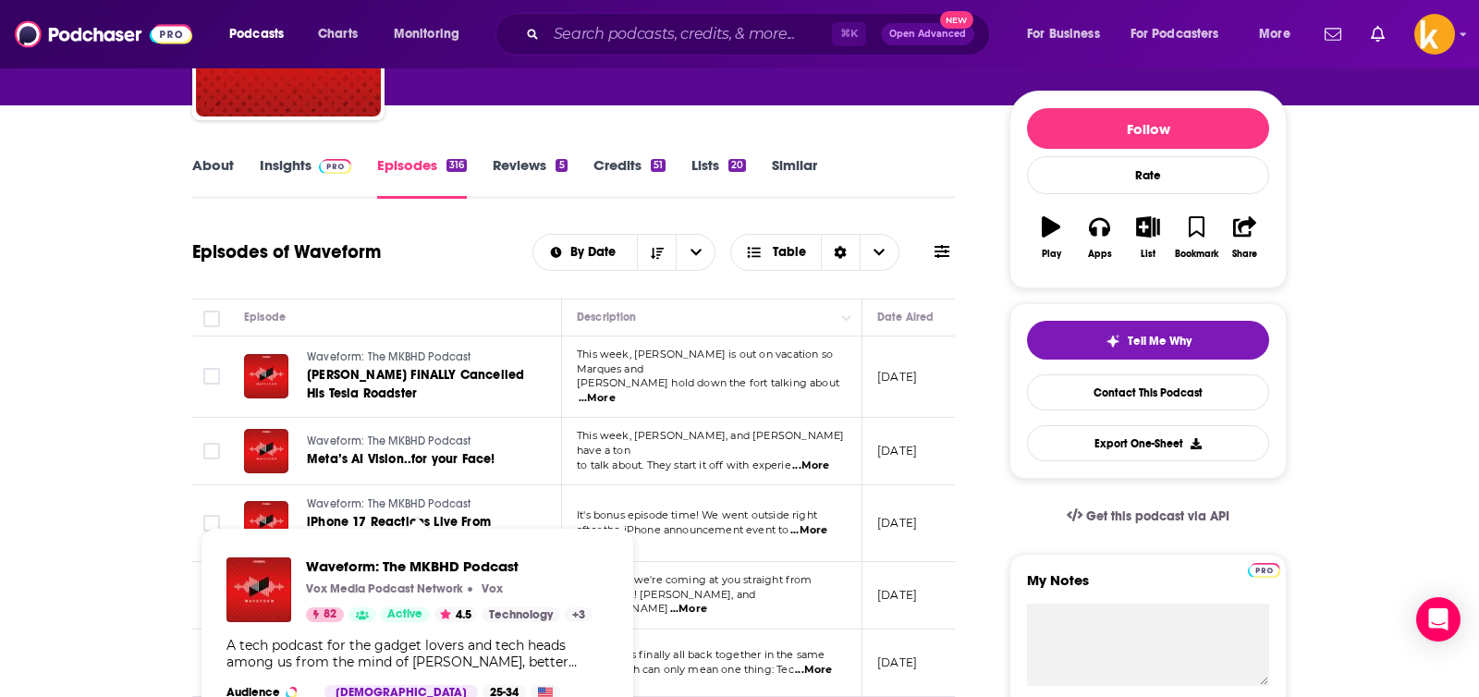
scroll to position [323, 0]
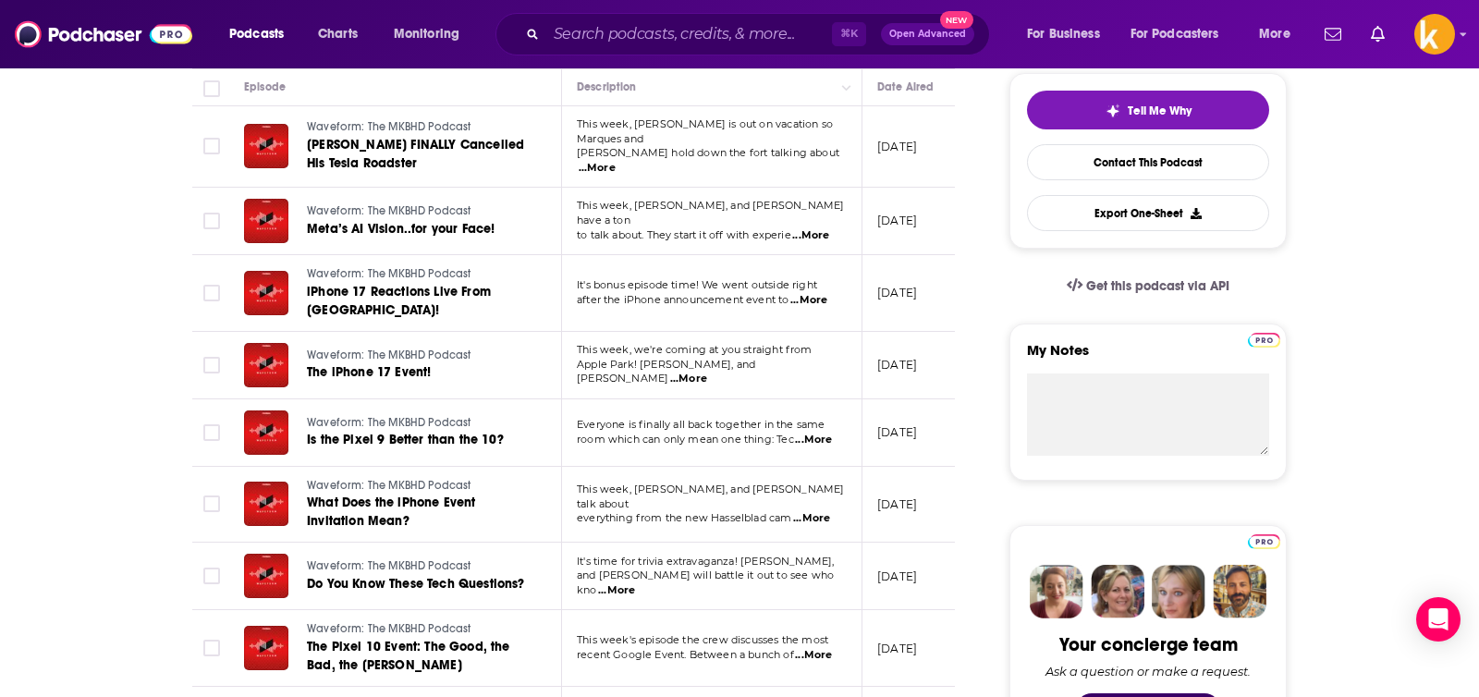
scroll to position [0, 0]
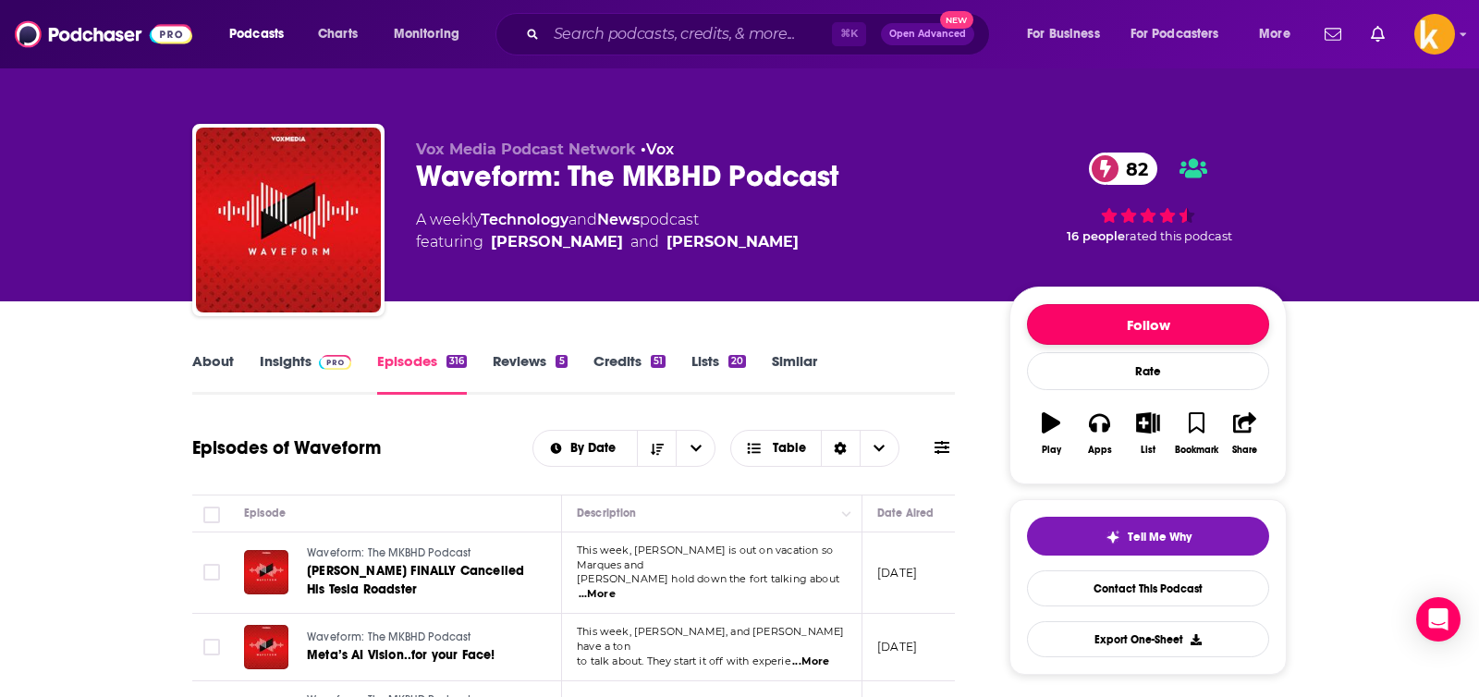
click at [1158, 319] on button "Follow" at bounding box center [1148, 324] width 242 height 41
click at [1191, 317] on button "Following" at bounding box center [1148, 324] width 242 height 41
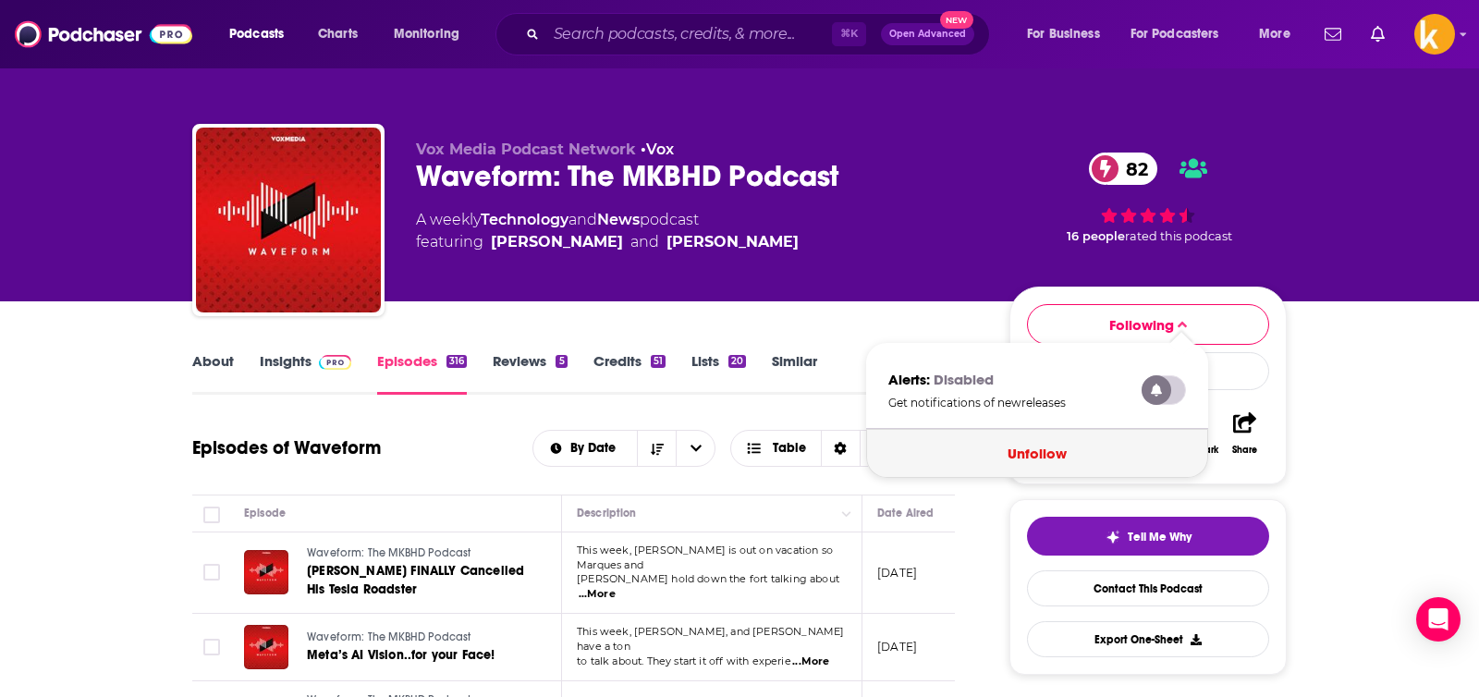
click at [1063, 439] on button "Unfollow" at bounding box center [1037, 453] width 342 height 49
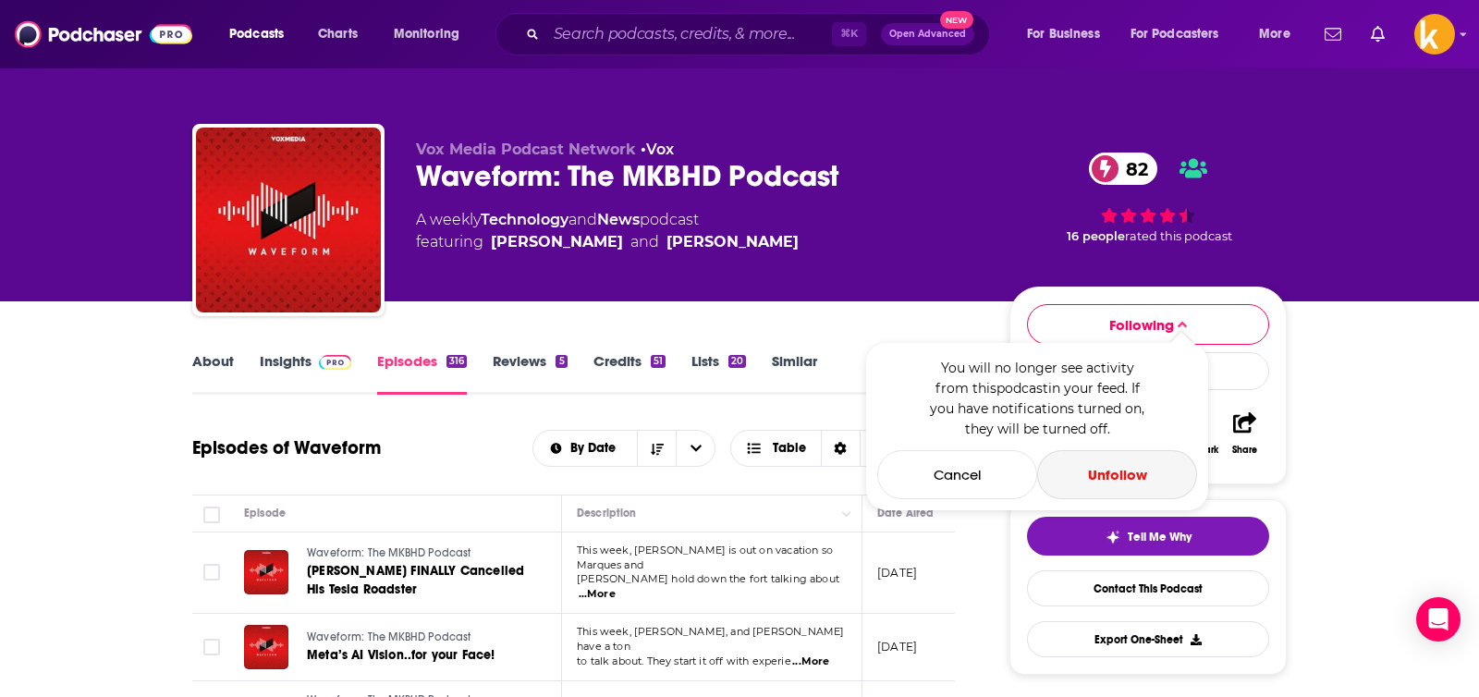
click at [1116, 469] on button "Unfollow" at bounding box center [1117, 474] width 160 height 49
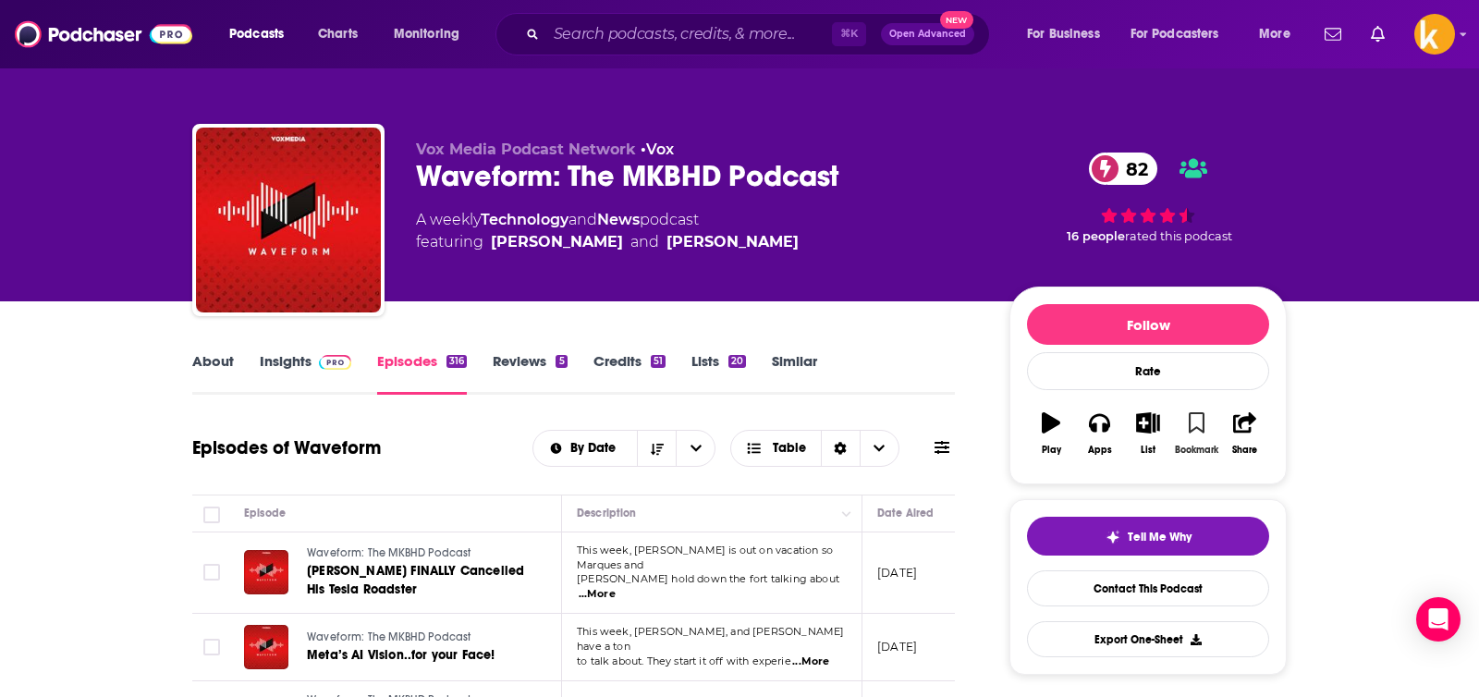
click at [1189, 424] on icon "button" at bounding box center [1197, 422] width 16 height 20
click at [632, 34] on input "Search podcasts, credits, & more..." at bounding box center [689, 34] width 286 height 30
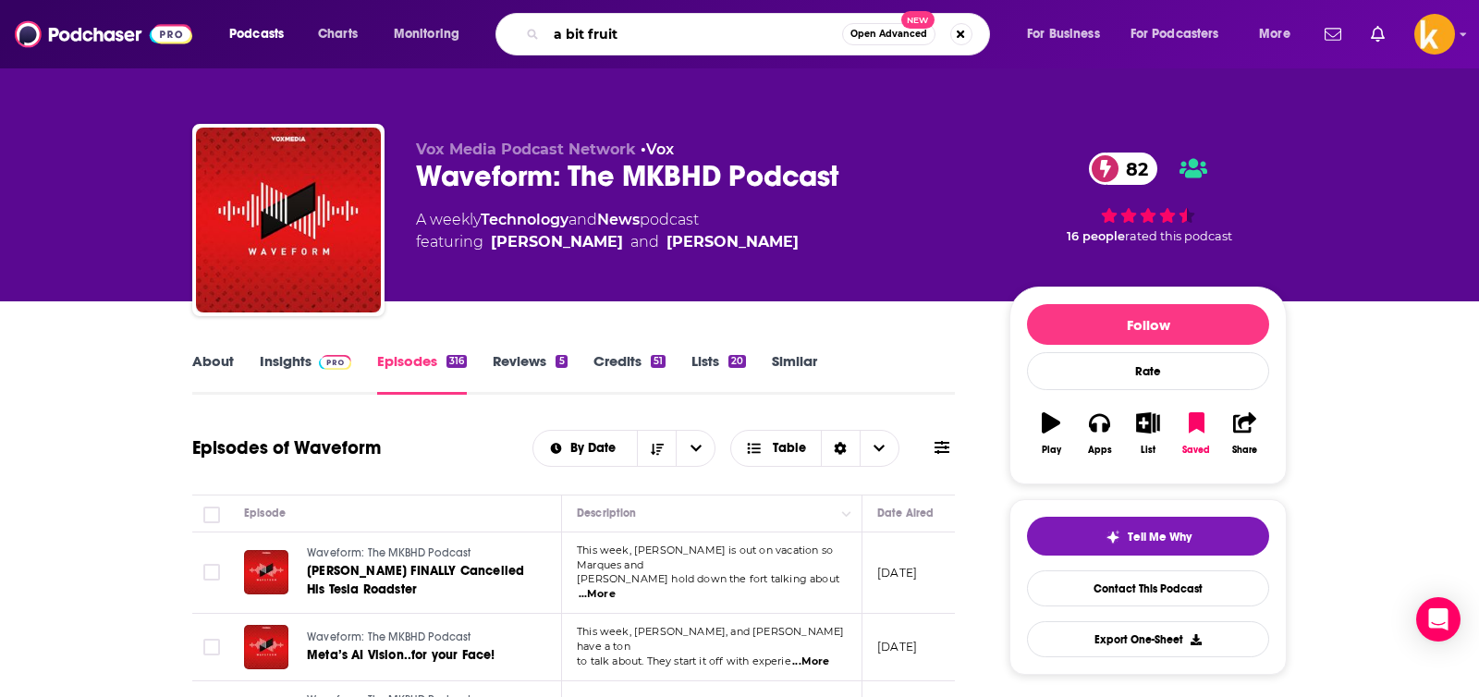
type input "a bit fruity"
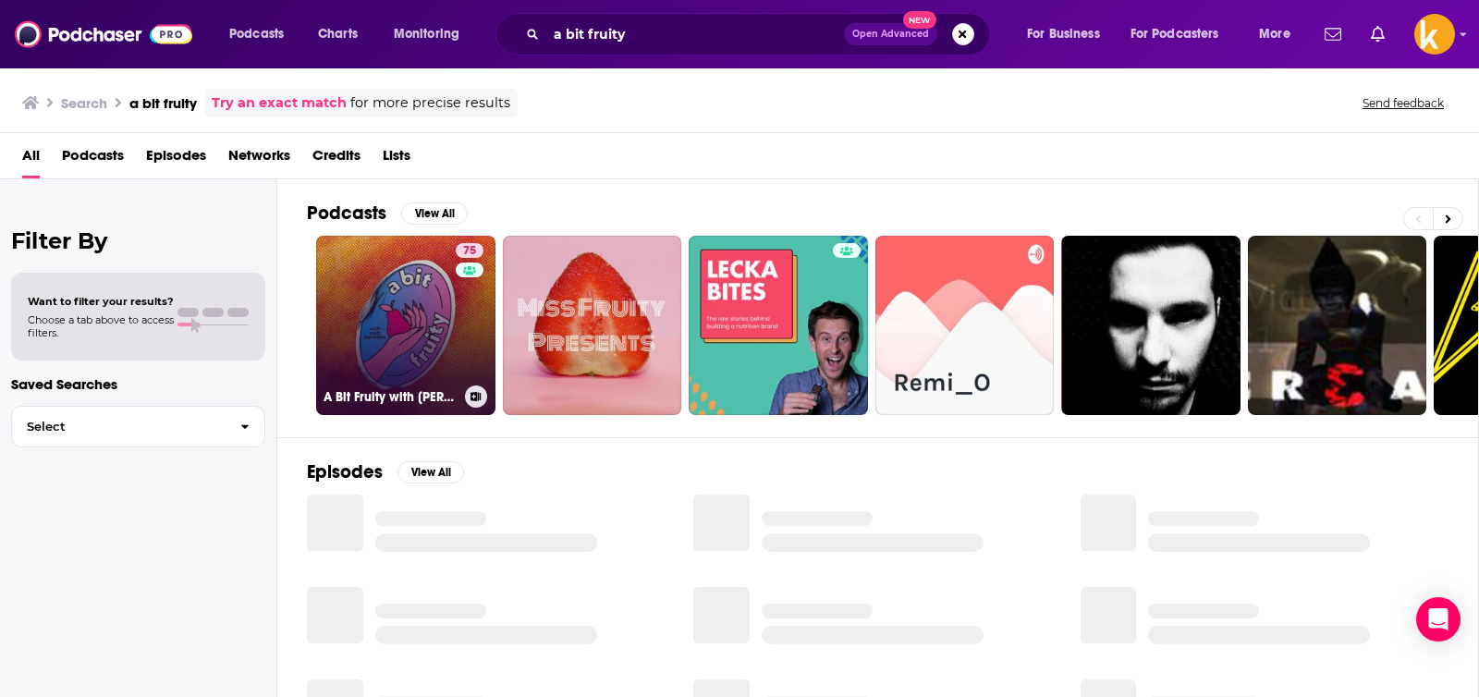
click at [375, 338] on link "75 A Bit Fruity with [PERSON_NAME]" at bounding box center [405, 325] width 179 height 179
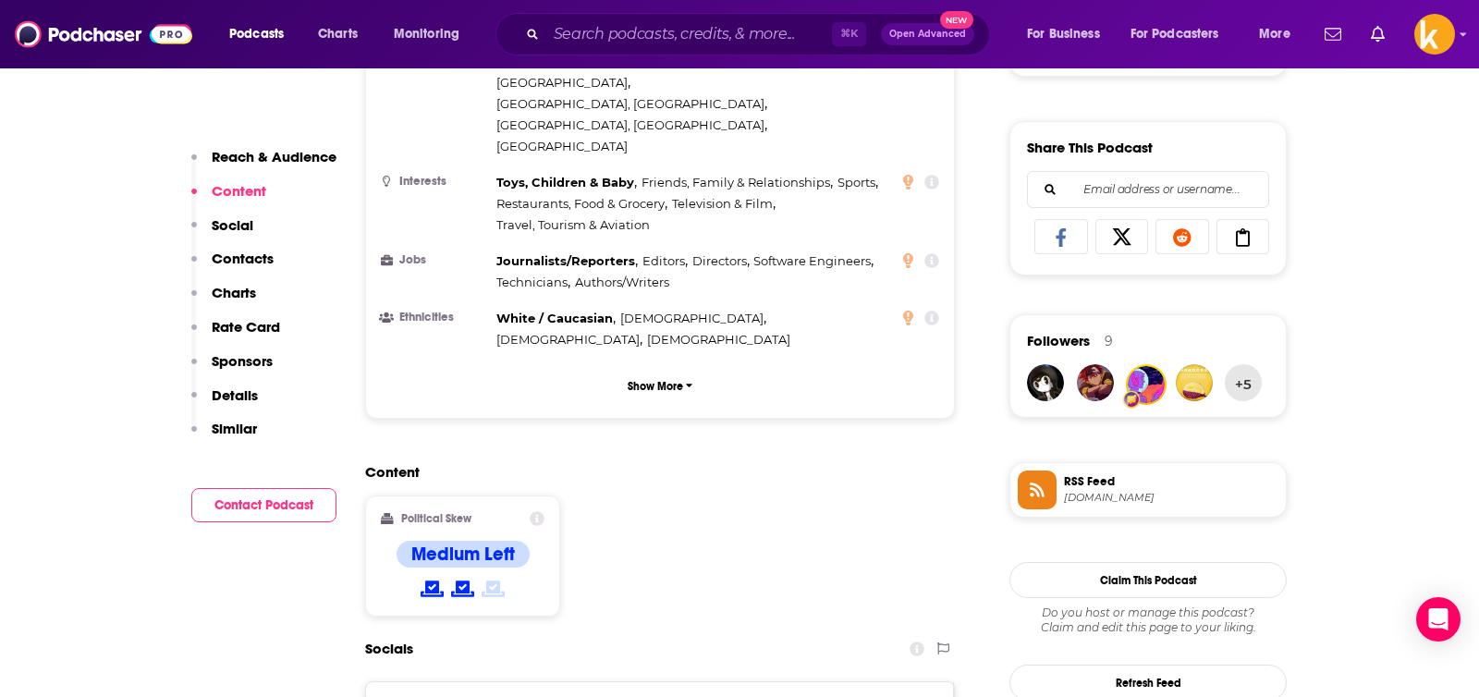
scroll to position [1458, 0]
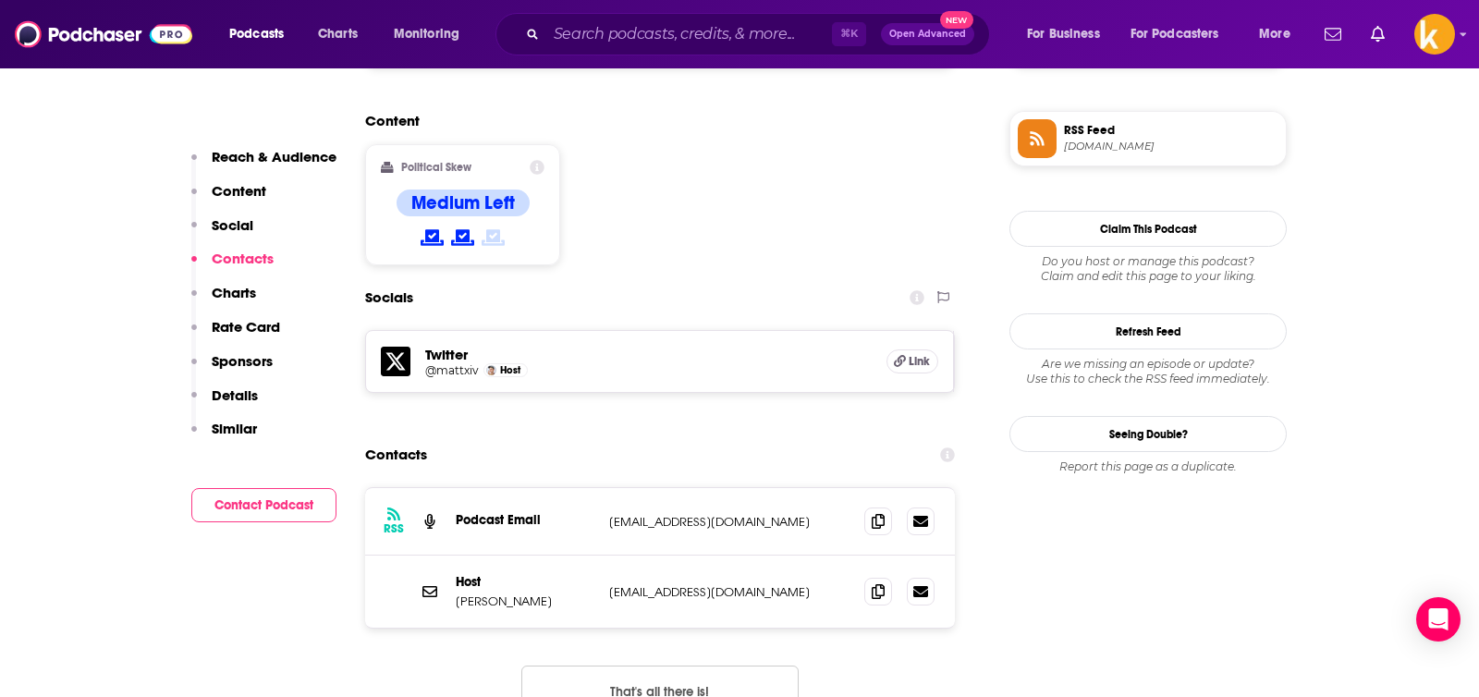
click at [686, 666] on button "That's all there is!" at bounding box center [660, 691] width 277 height 50
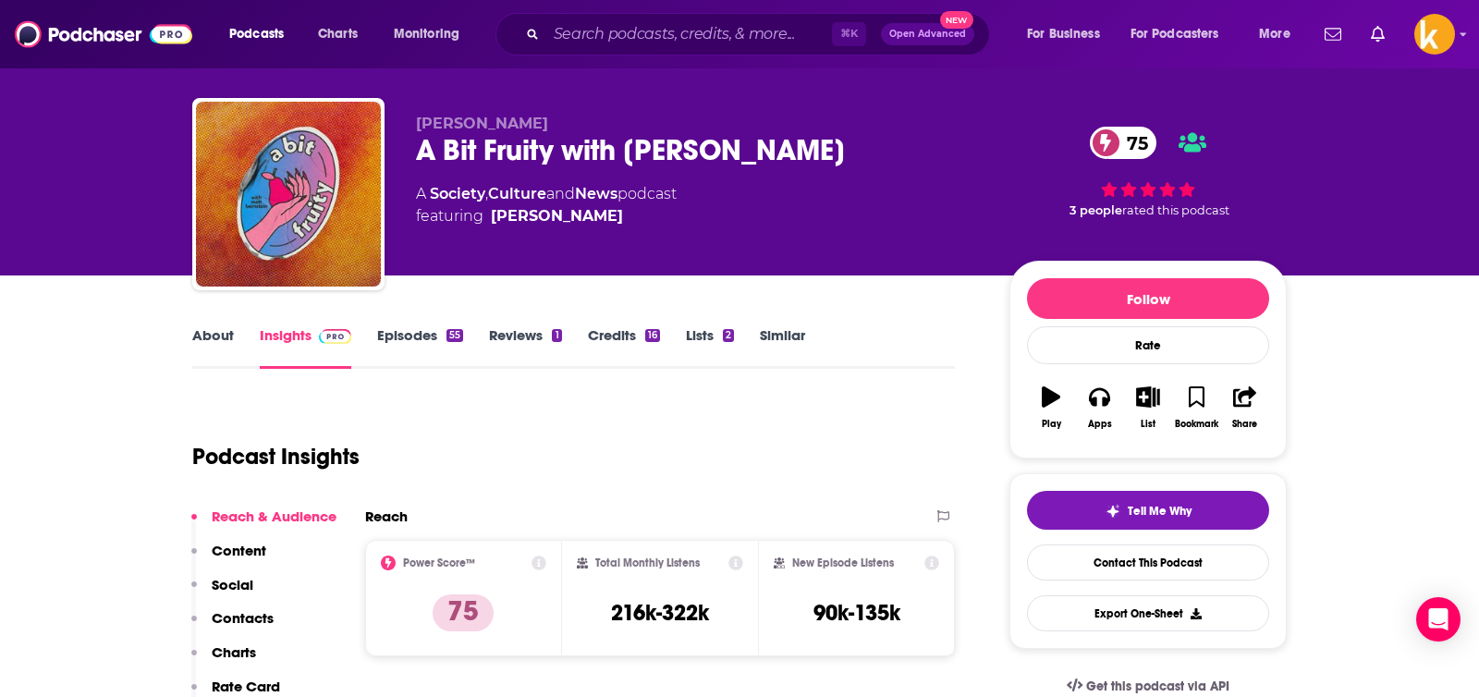
scroll to position [0, 0]
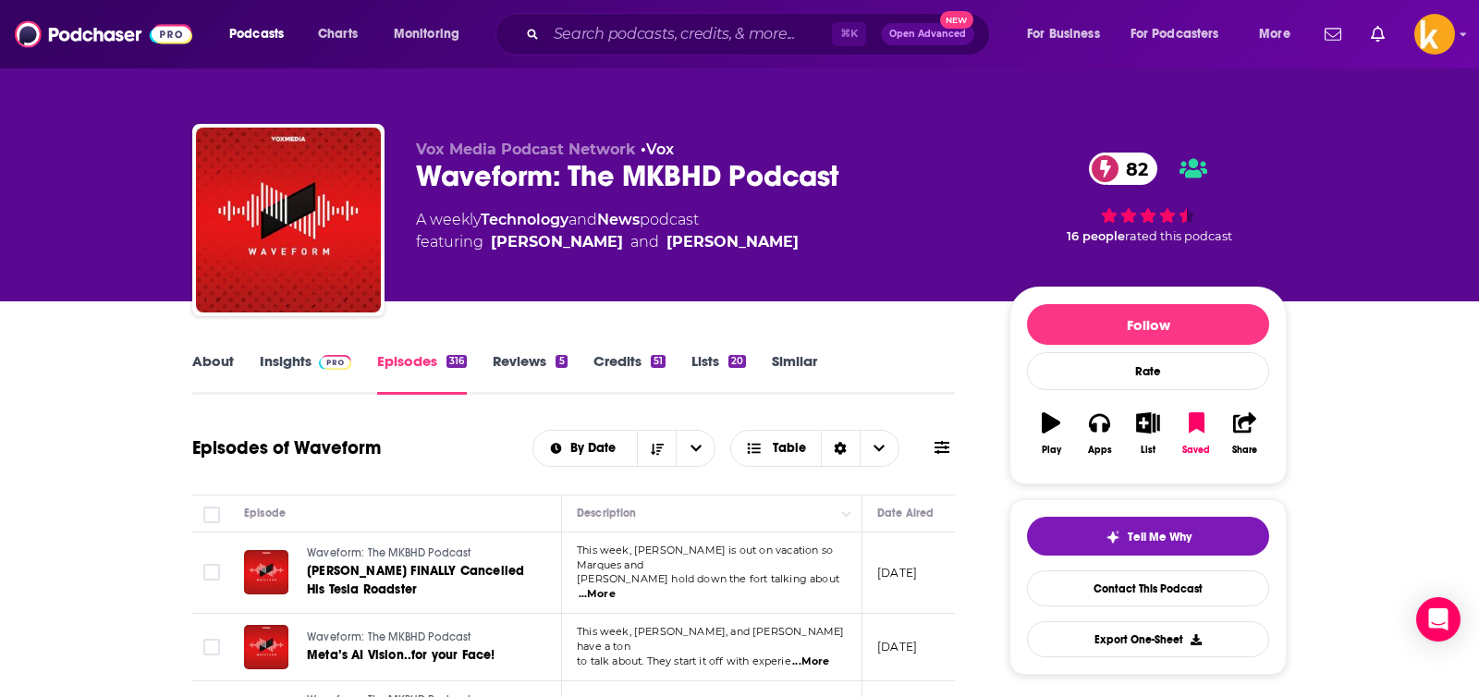
click at [661, 181] on div "Waveform: The MKBHD Podcast 82" at bounding box center [698, 176] width 564 height 36
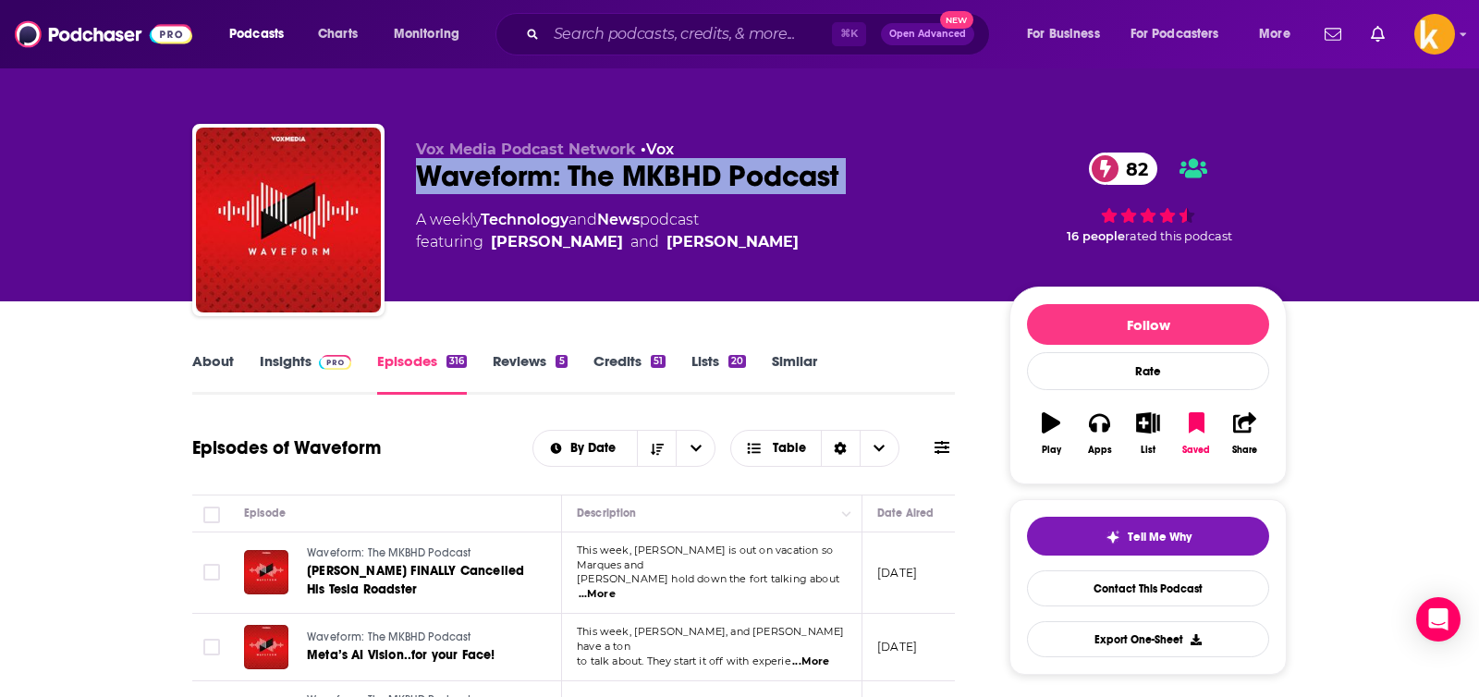
click at [661, 181] on div "Waveform: The MKBHD Podcast 82" at bounding box center [698, 176] width 564 height 36
copy div "Waveform: The MKBHD Podcast 82"
click at [281, 364] on link "Insights" at bounding box center [306, 373] width 92 height 43
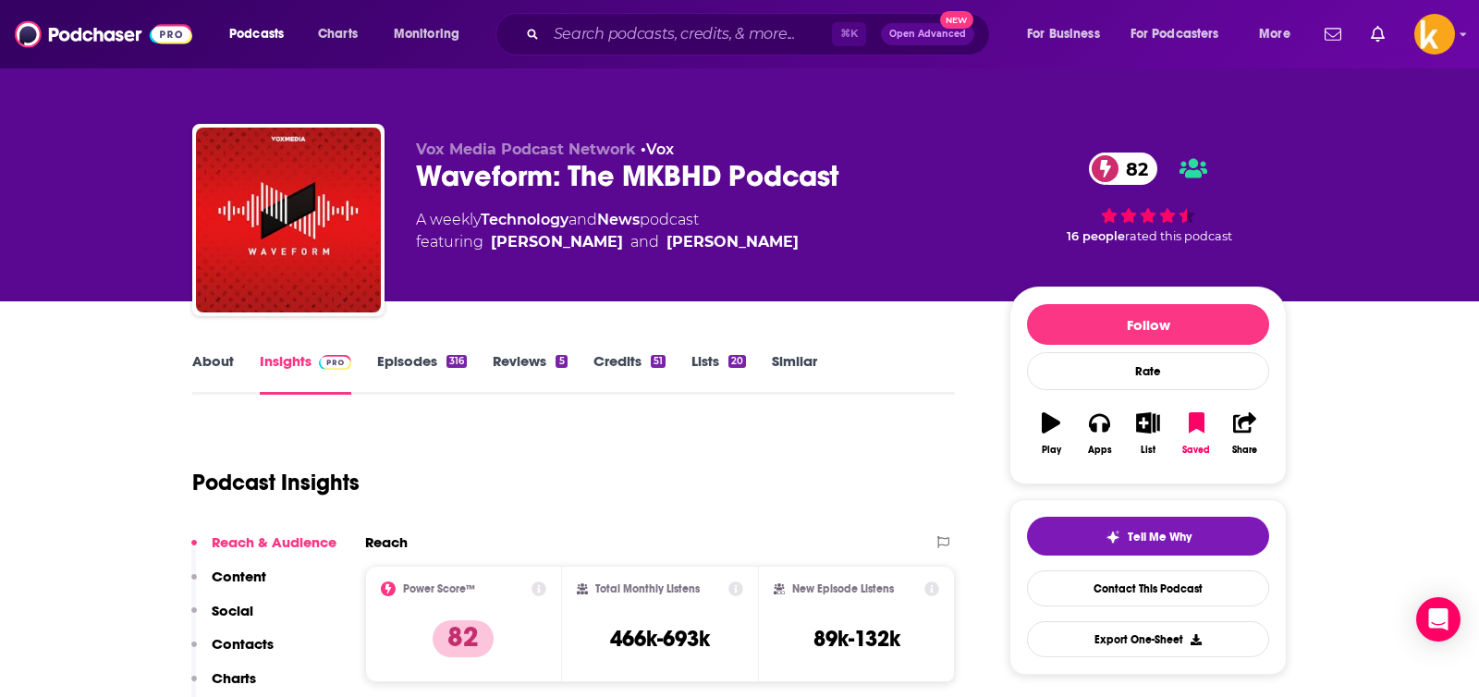
scroll to position [485, 0]
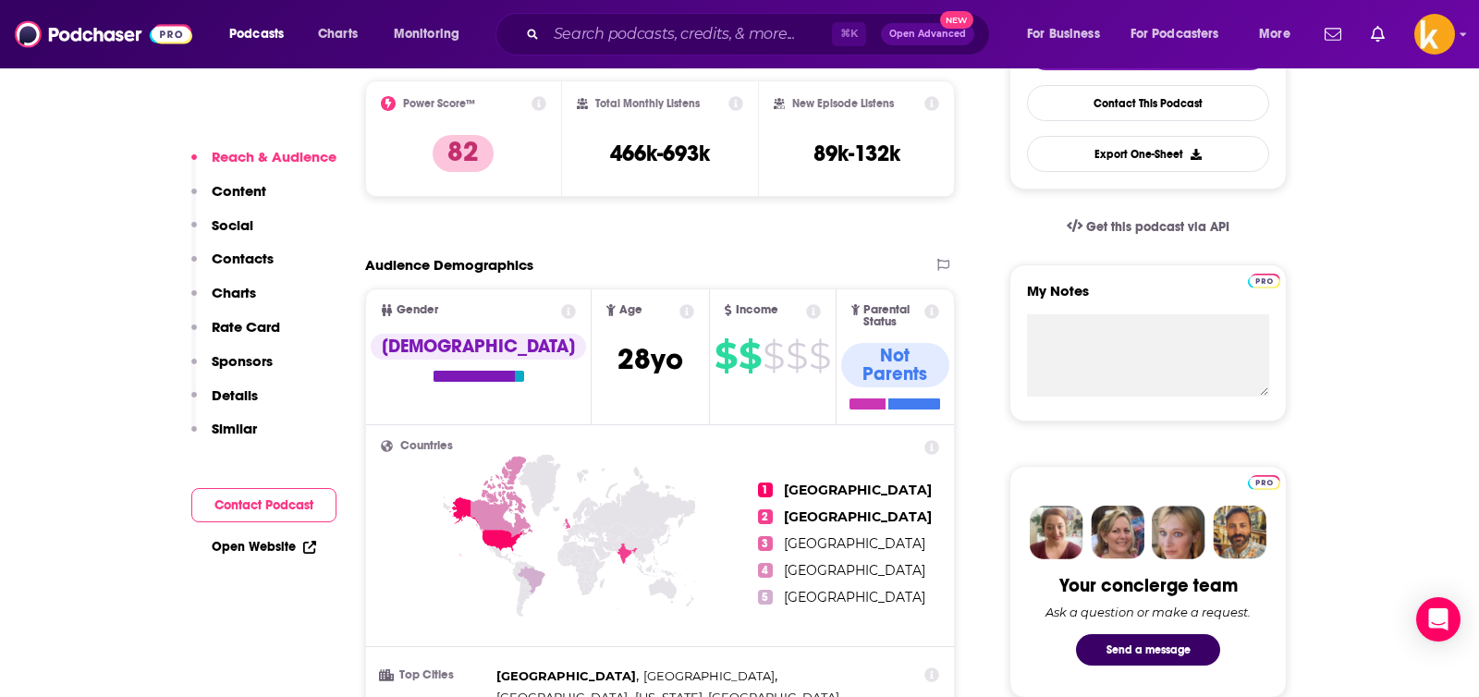
click at [253, 190] on p "Content" at bounding box center [239, 191] width 55 height 18
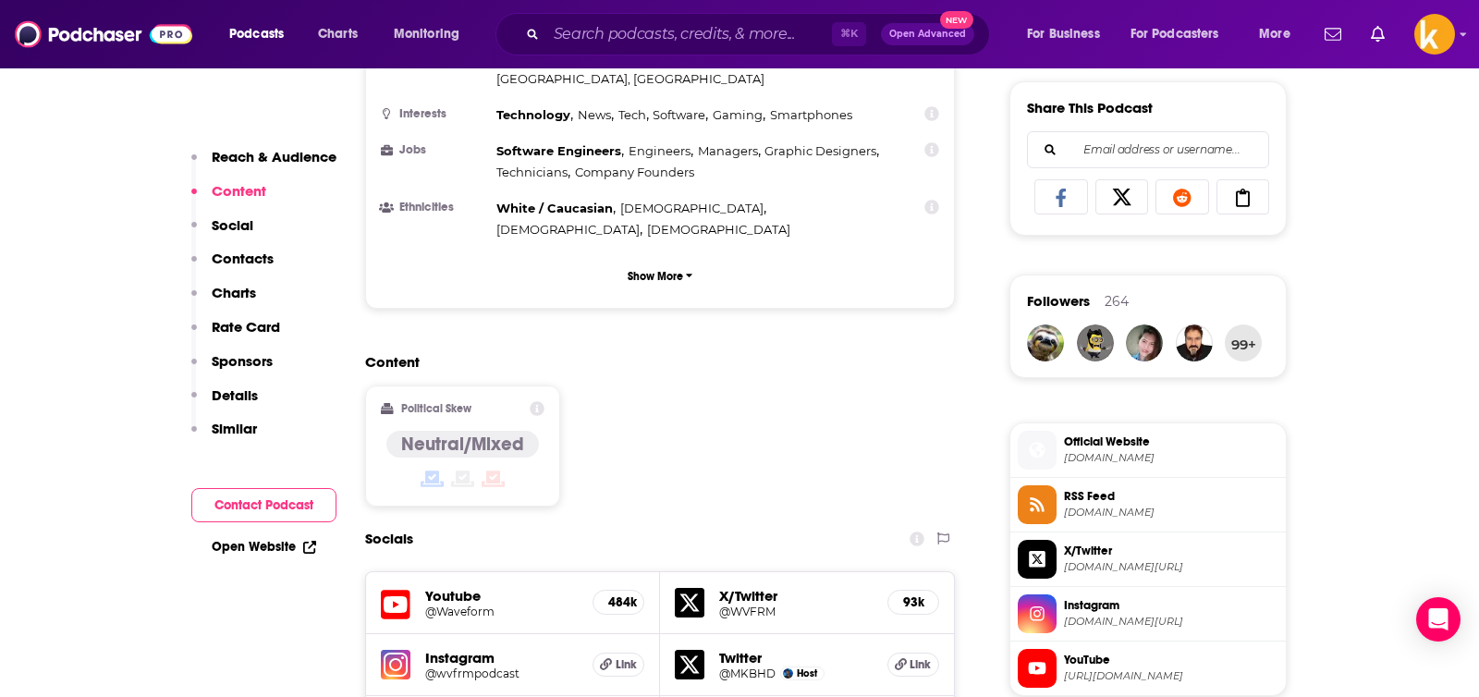
scroll to position [1155, 0]
